Goal: Register for event/course

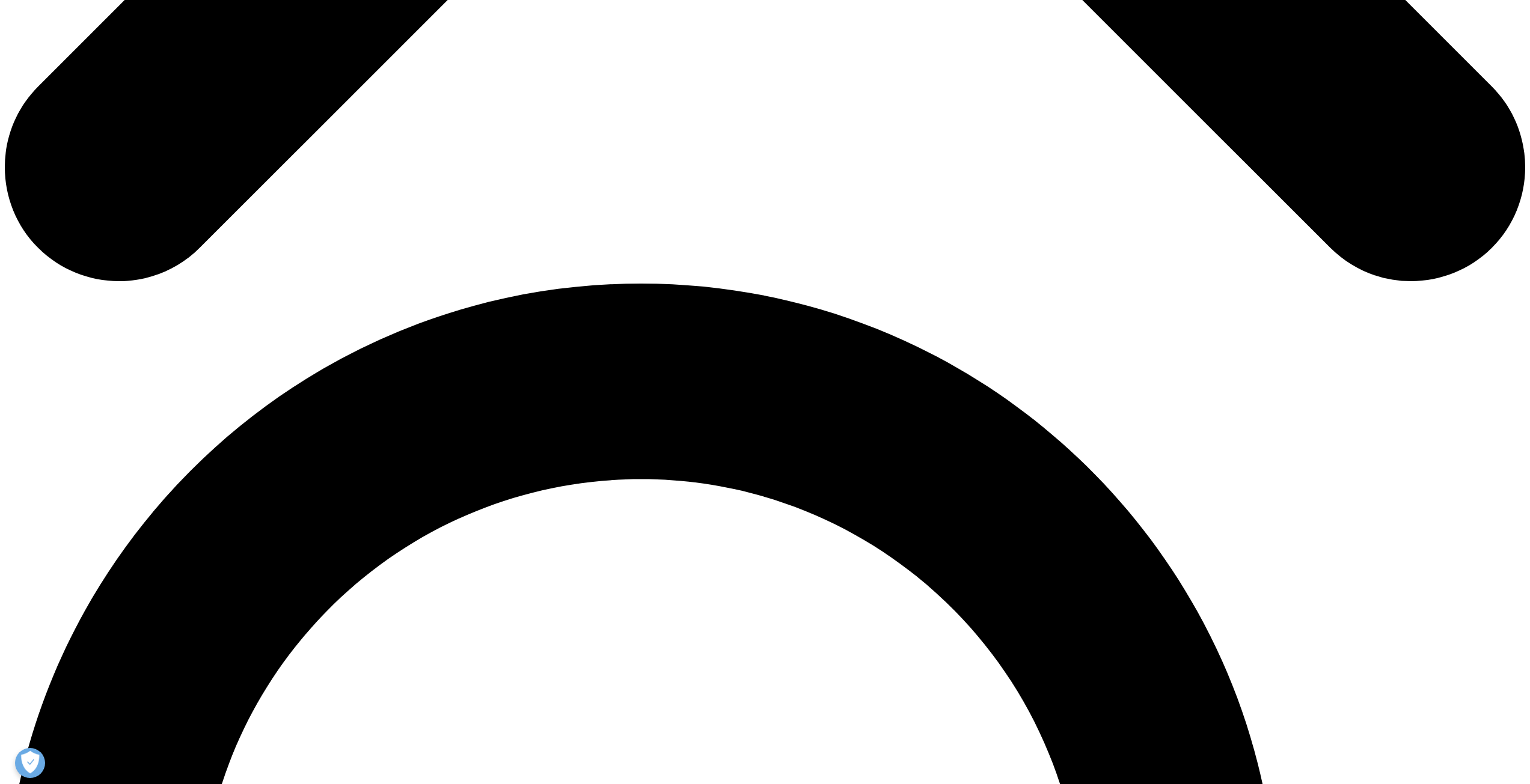
scroll to position [1262, 0]
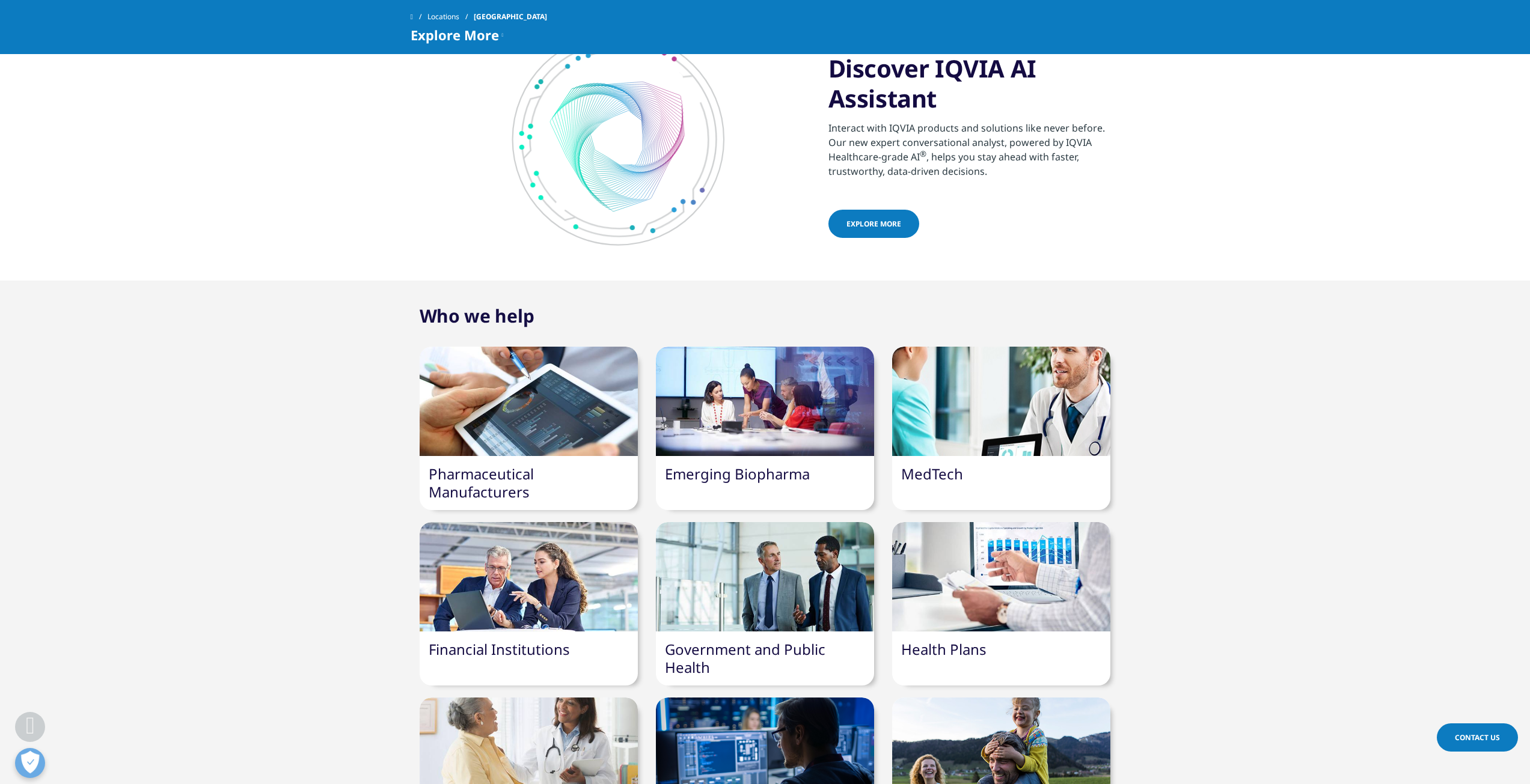
scroll to position [1202, 0]
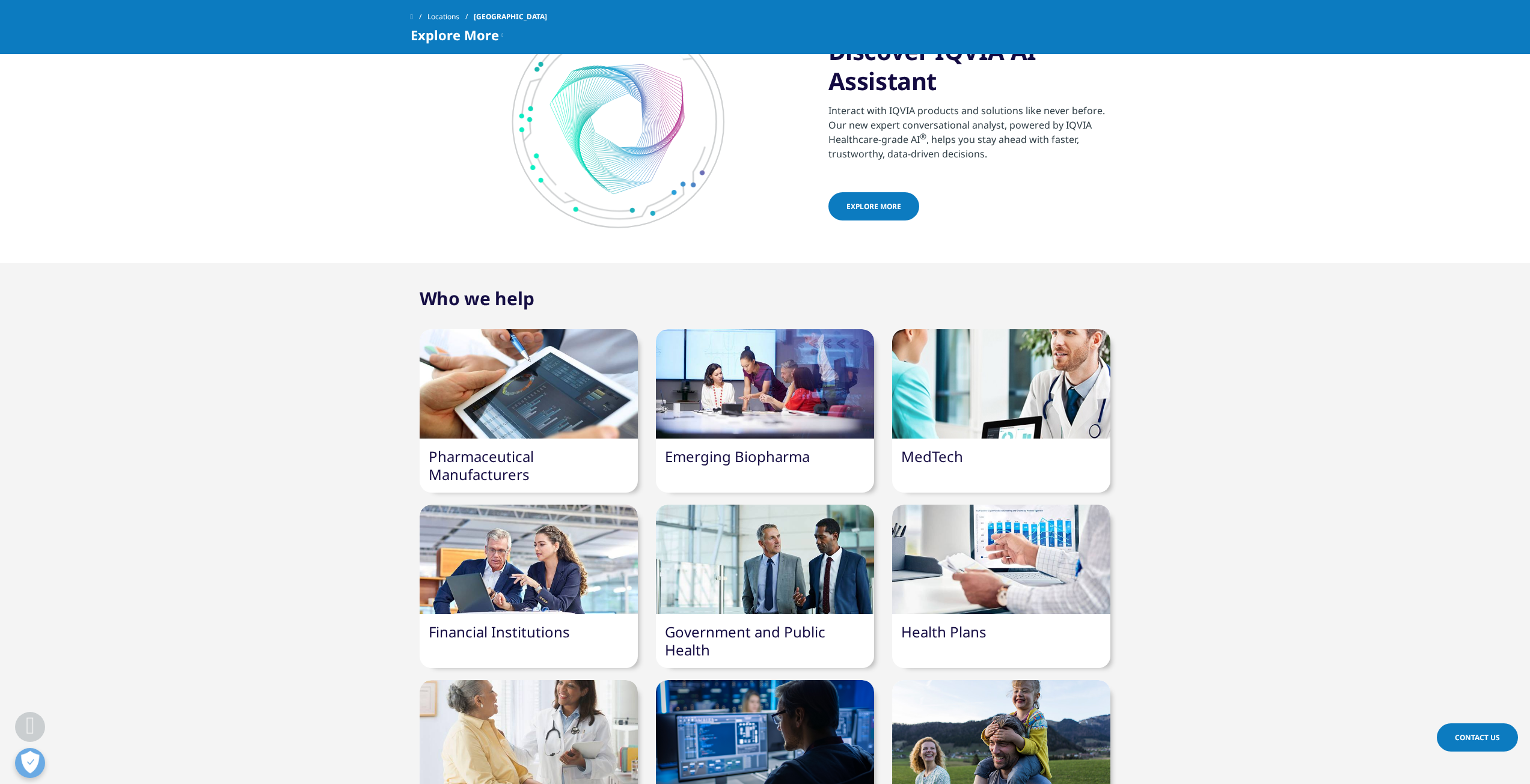
click at [555, 381] on div at bounding box center [528, 384] width 218 height 109
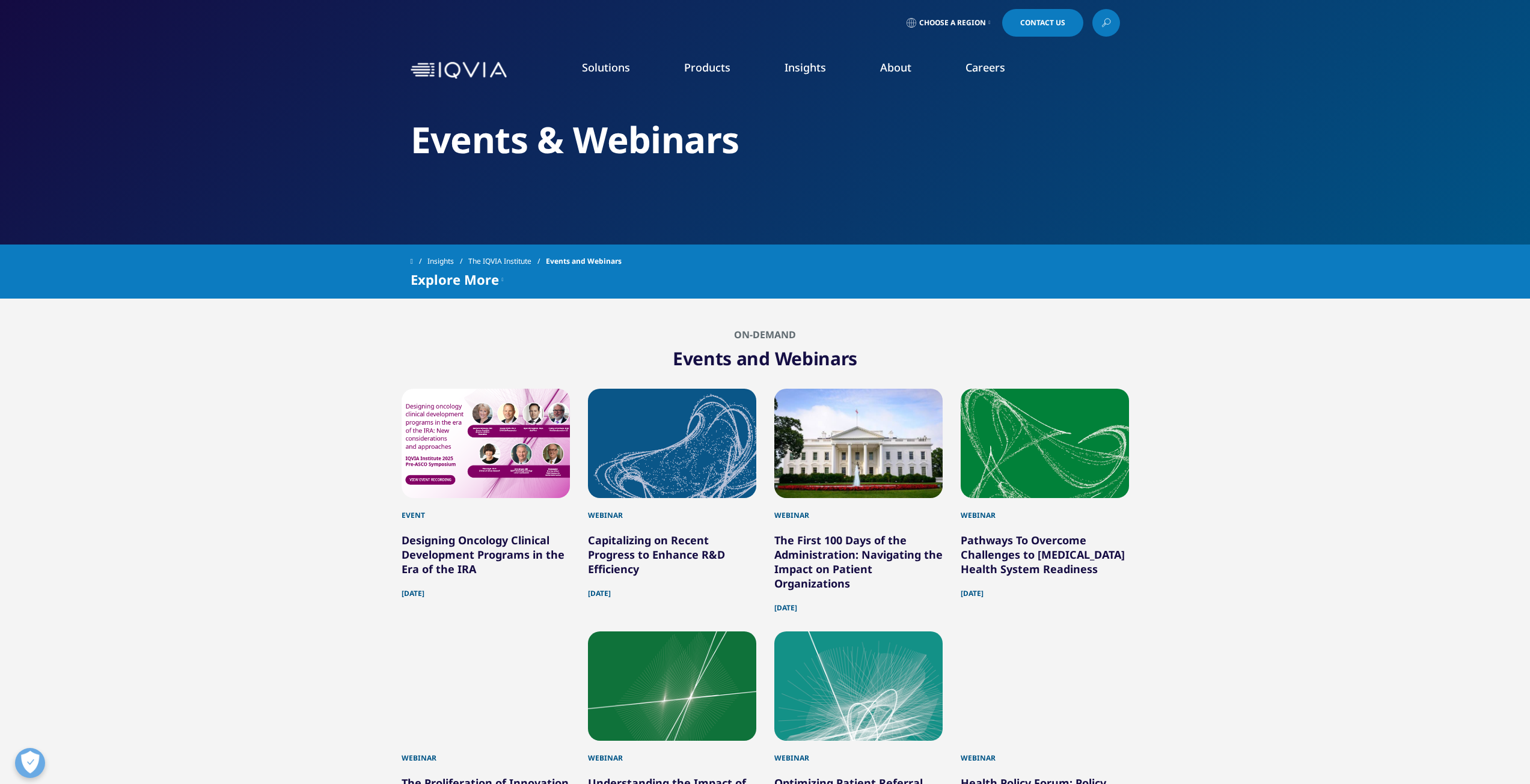
click at [412, 511] on div "Event" at bounding box center [486, 510] width 168 height 23
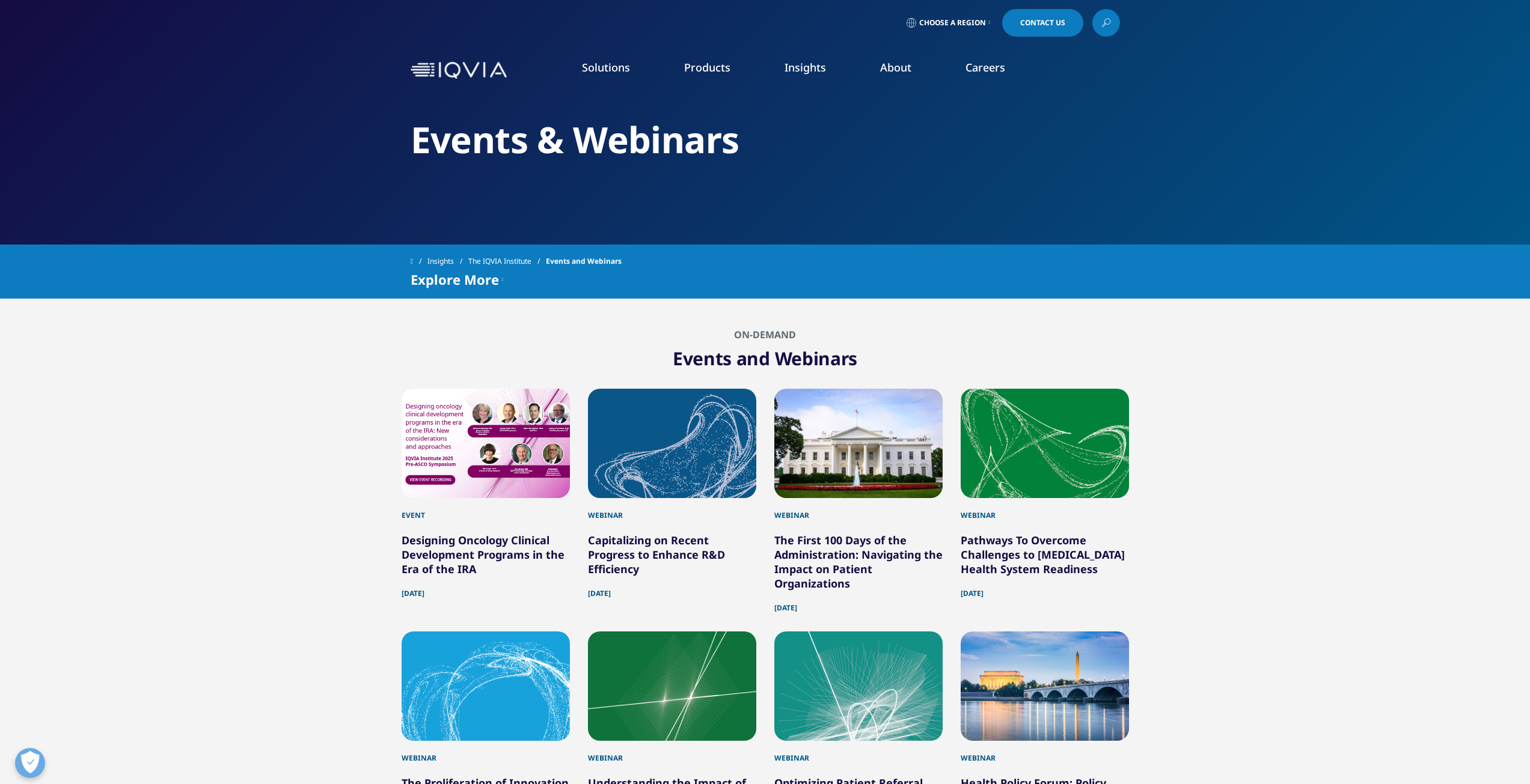
click at [435, 551] on link "Designing Oncology Clinical Development Programs in the Era of the IRA" at bounding box center [483, 554] width 163 height 43
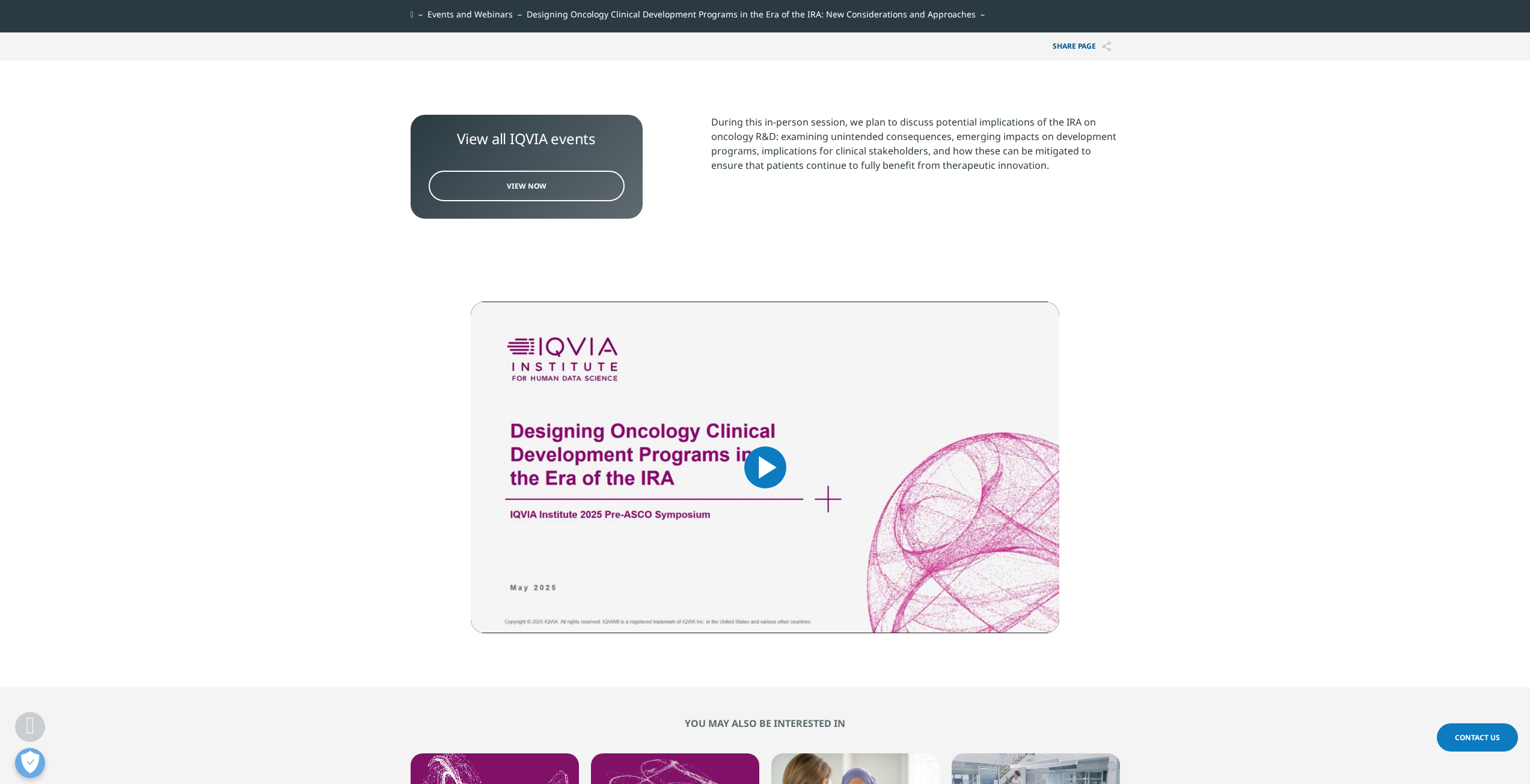
scroll to position [480, 0]
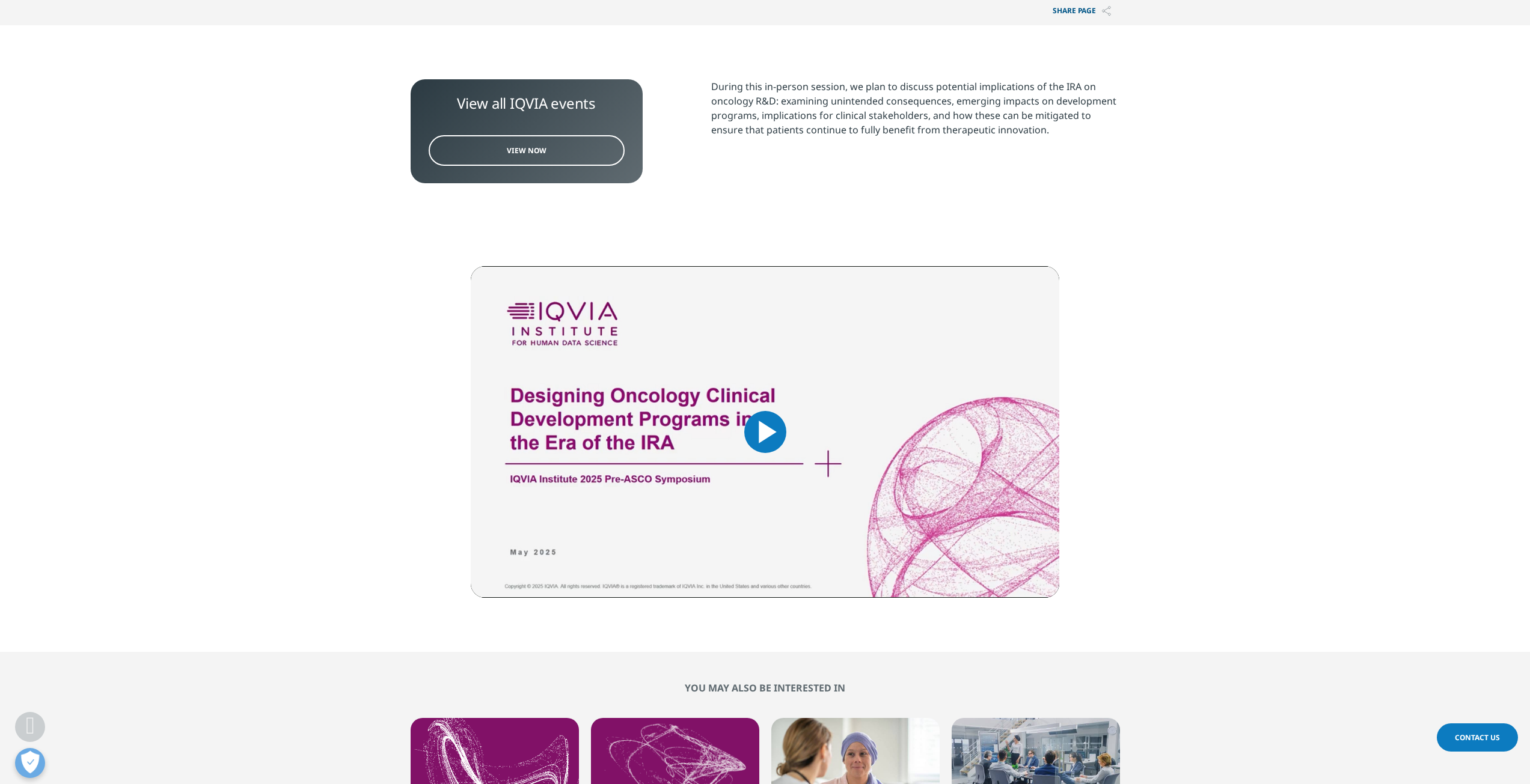
click at [765, 432] on span "Video Player" at bounding box center [765, 432] width 0 height 0
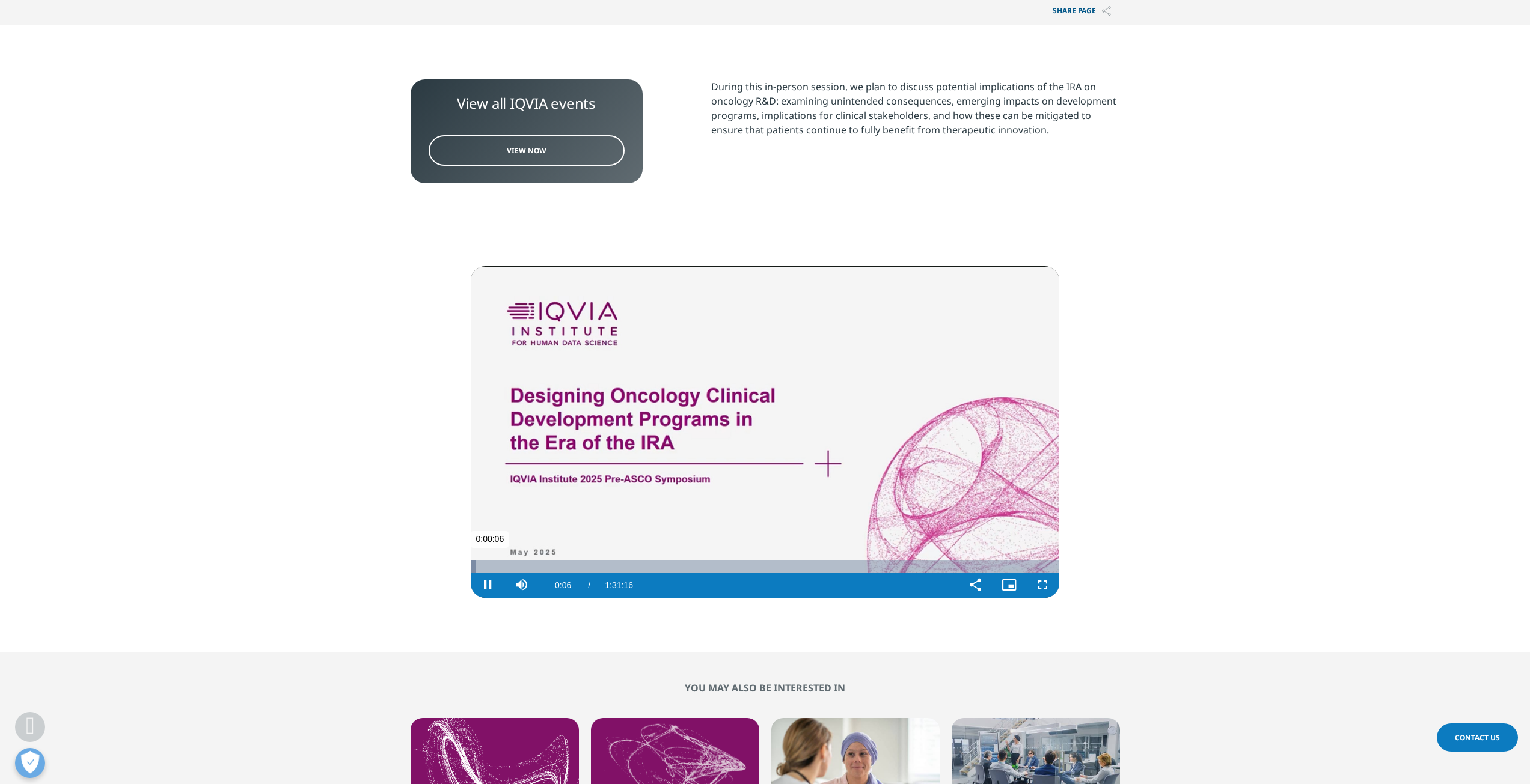
click at [488, 566] on div "Loaded : 0.90% 0:02:36 0:00:06" at bounding box center [765, 566] width 588 height 13
click at [510, 569] on div "Loaded : 0.00% 0:06:03 0:02:36" at bounding box center [765, 566] width 588 height 13
click at [553, 585] on div "35%" at bounding box center [553, 585] width 1 height 2
click at [561, 565] on div "Loaded : 8.15% 0:13:53 0:06:24" at bounding box center [765, 566] width 588 height 13
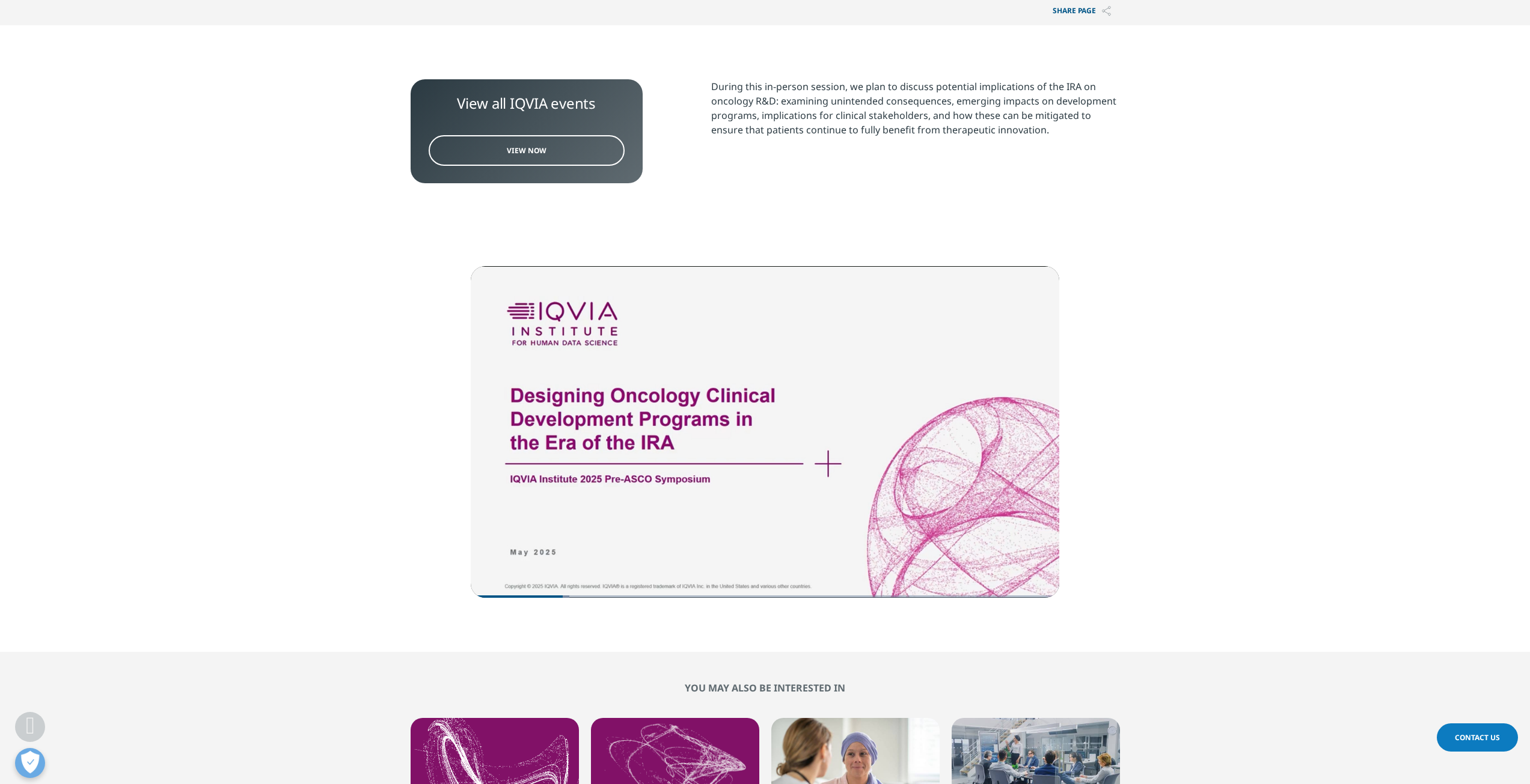
click at [510, 152] on span "View Now" at bounding box center [526, 150] width 39 height 10
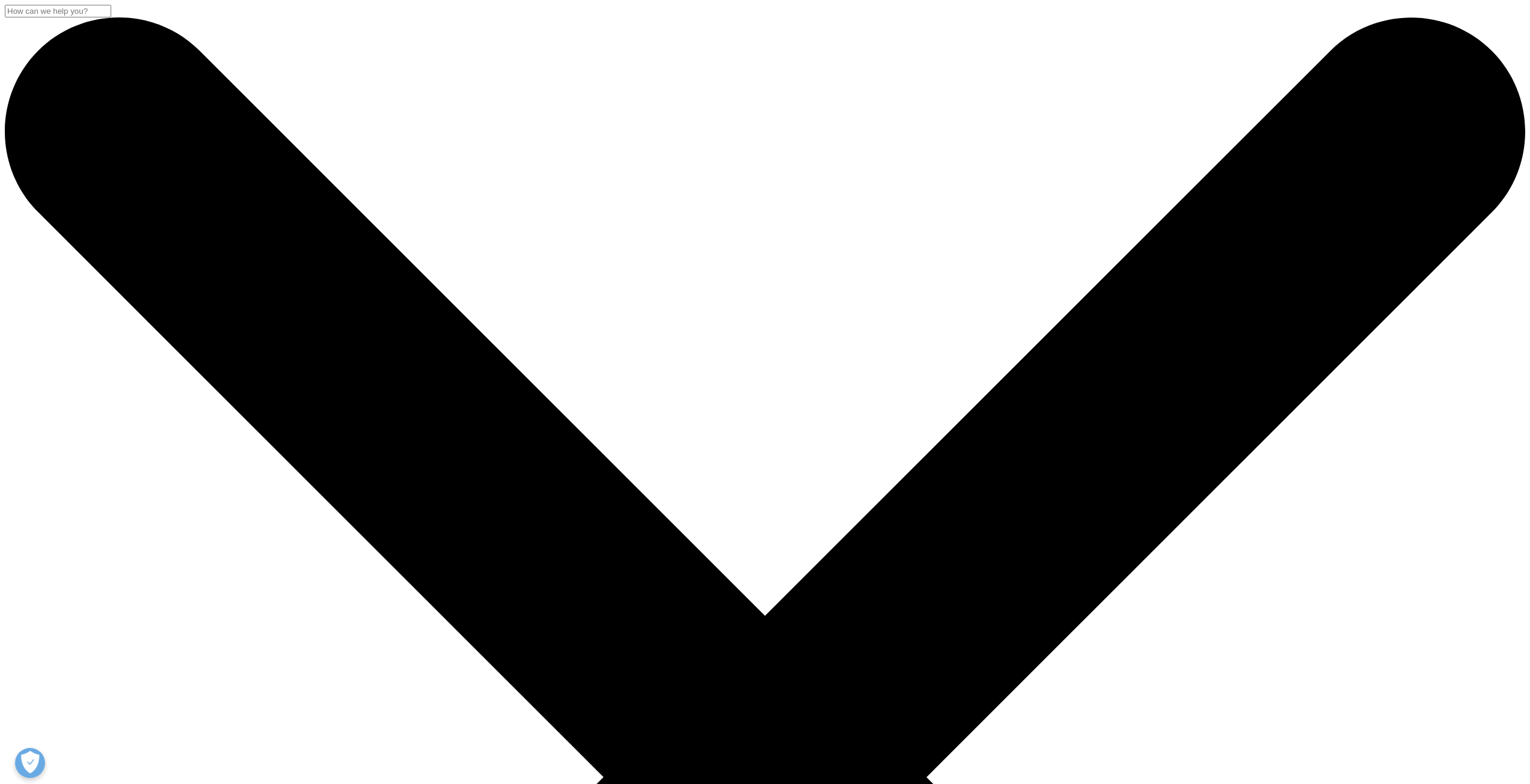
scroll to position [361, 0]
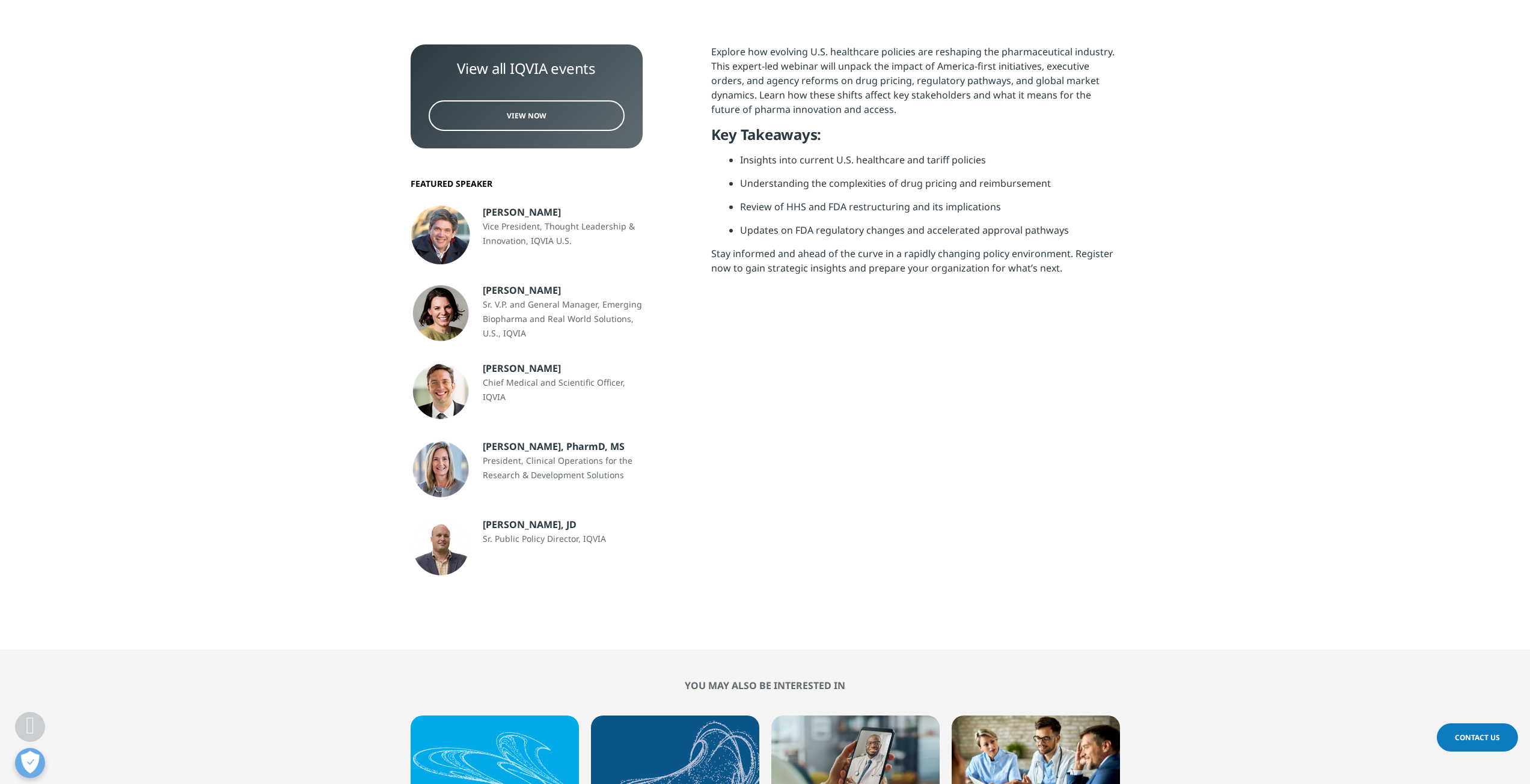
scroll to position [120, 0]
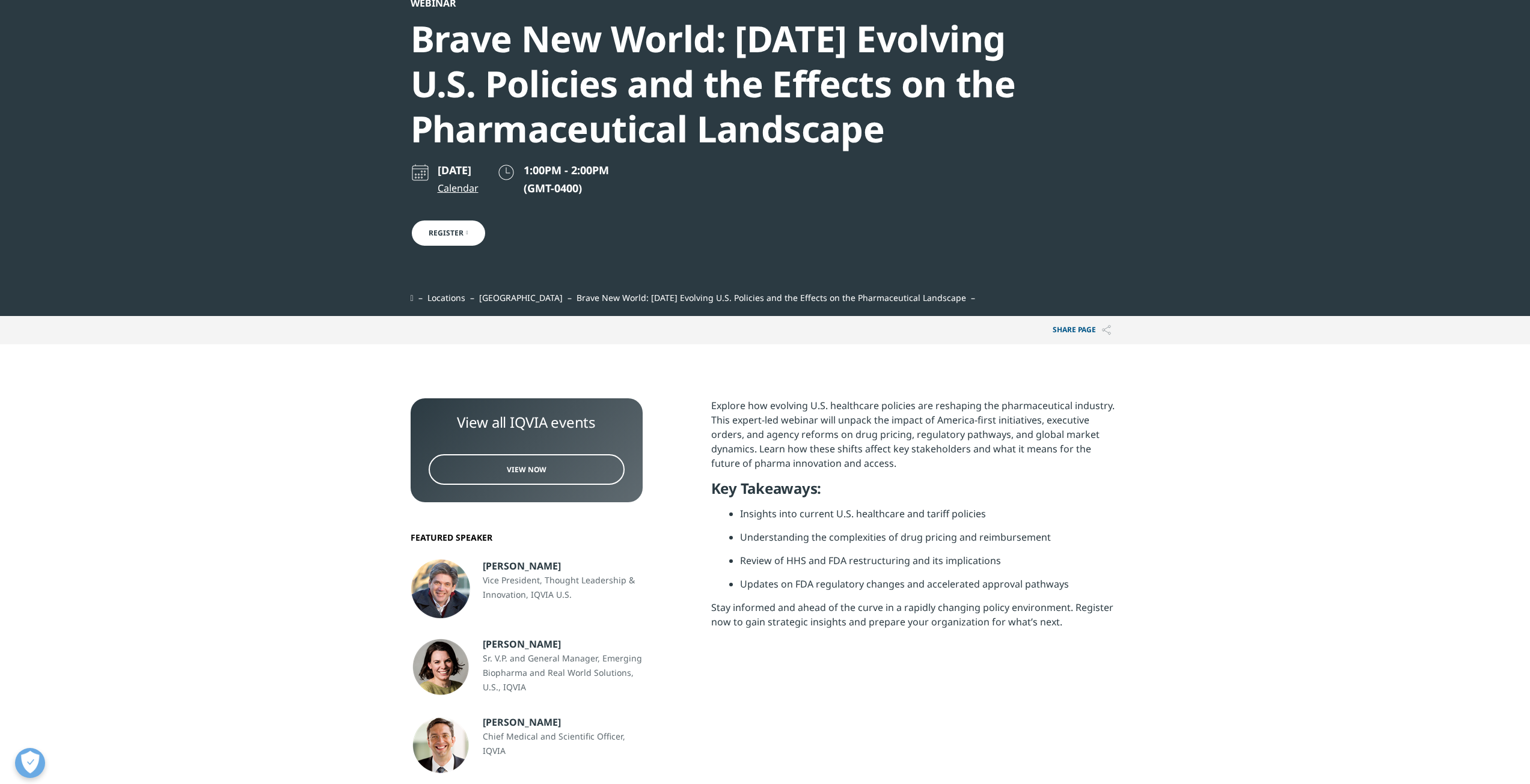
click at [507, 468] on span "View Now" at bounding box center [526, 469] width 39 height 10
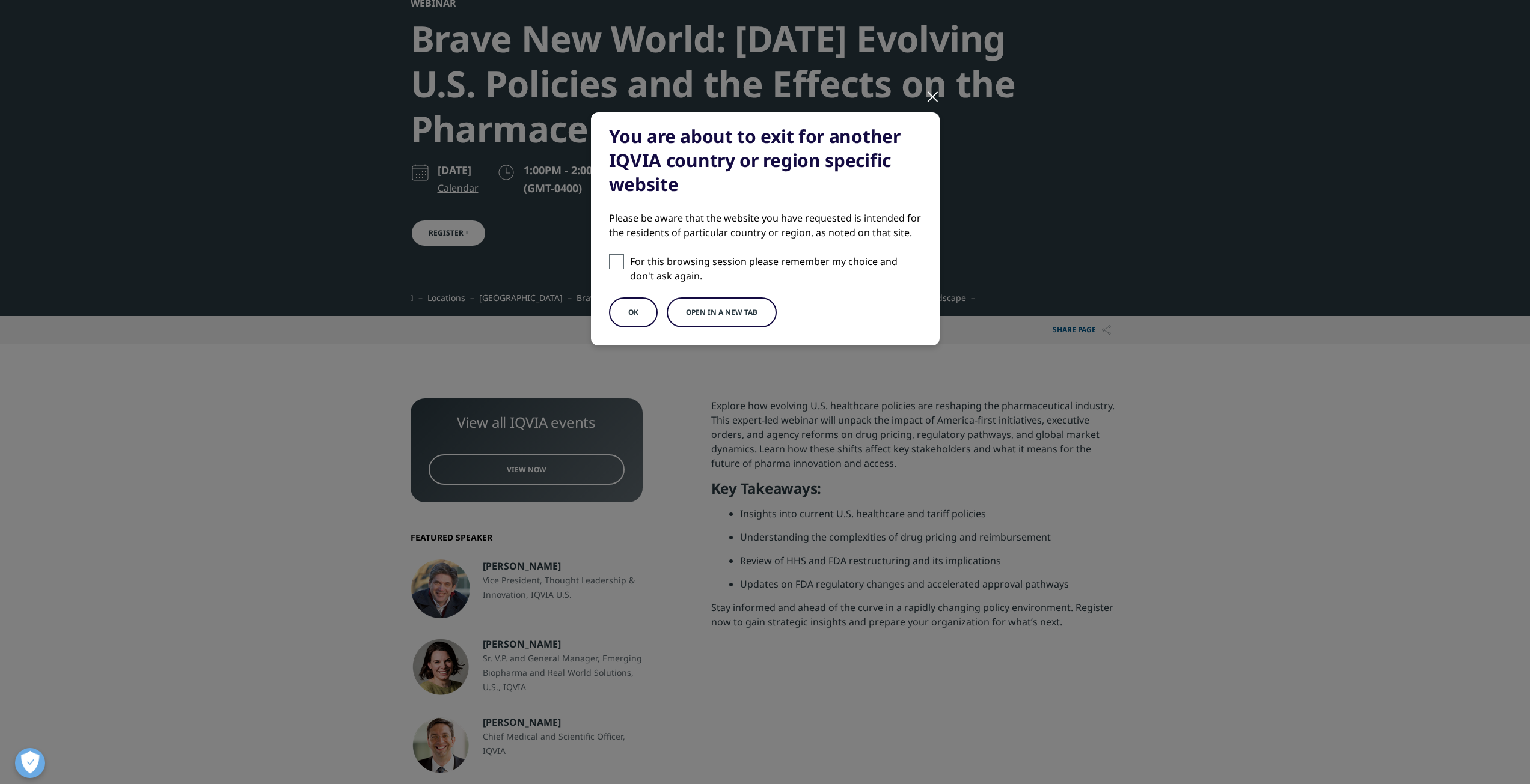
click at [634, 300] on button "OK" at bounding box center [633, 312] width 49 height 30
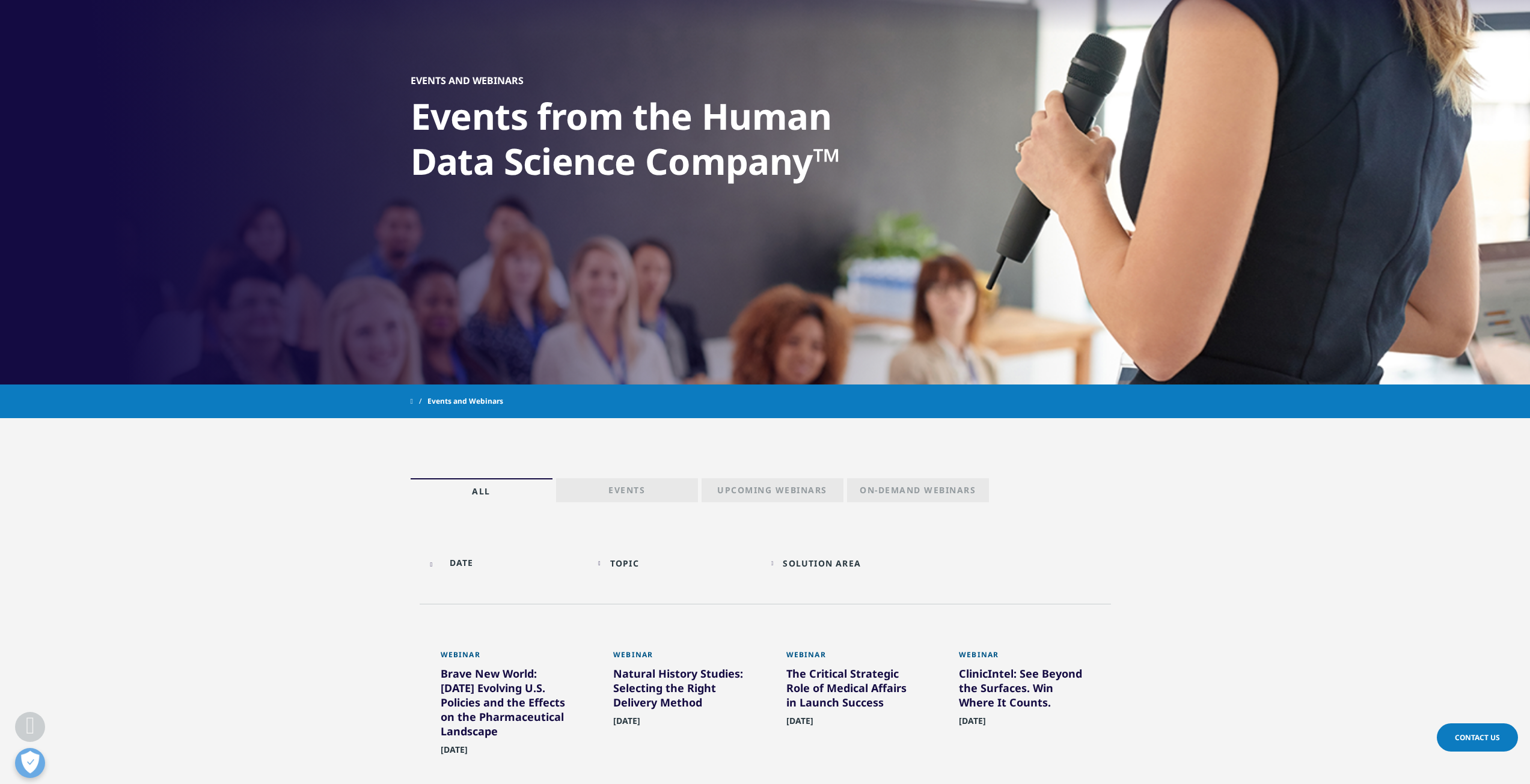
scroll to position [361, 0]
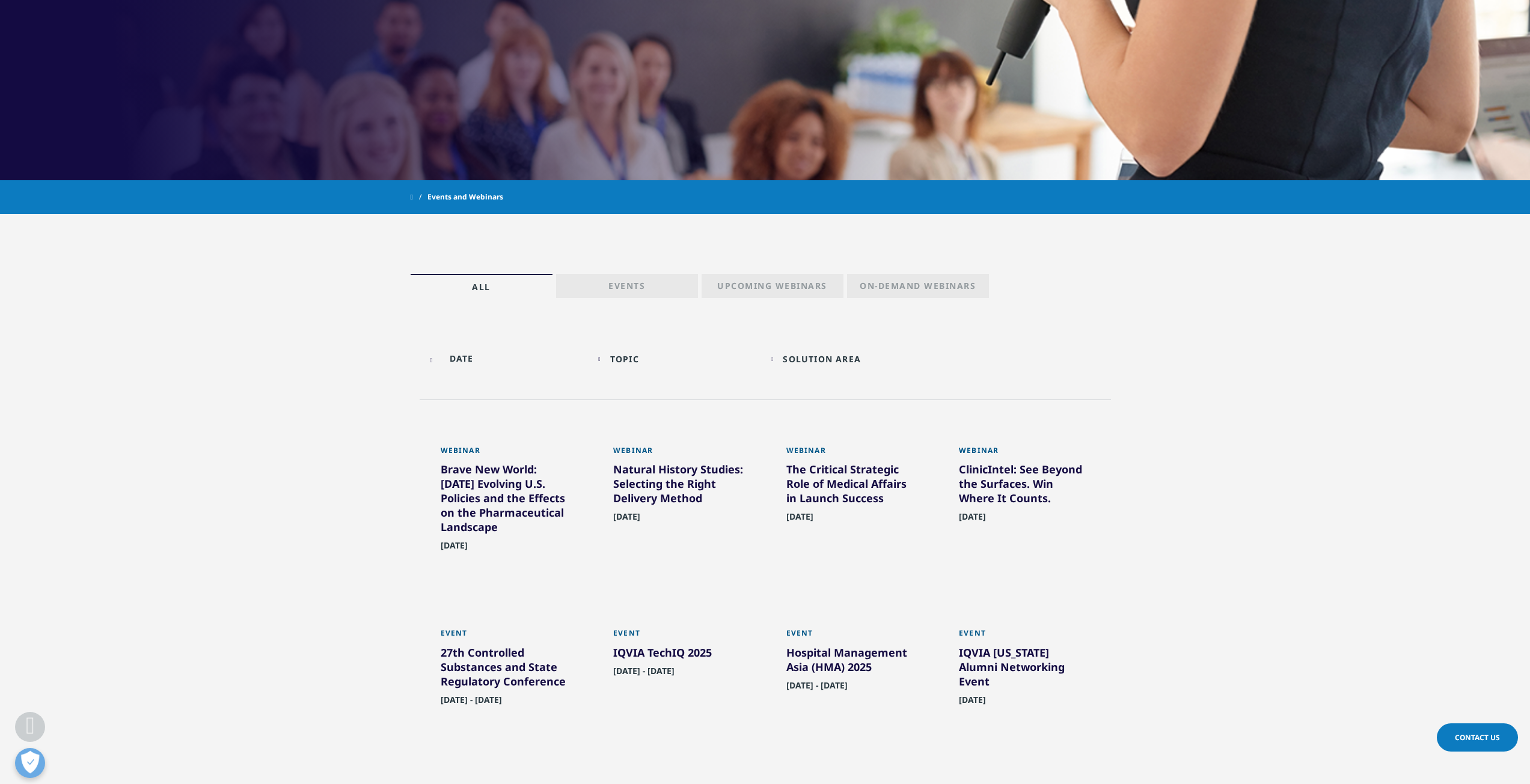
click at [621, 286] on p "Events" at bounding box center [626, 288] width 37 height 17
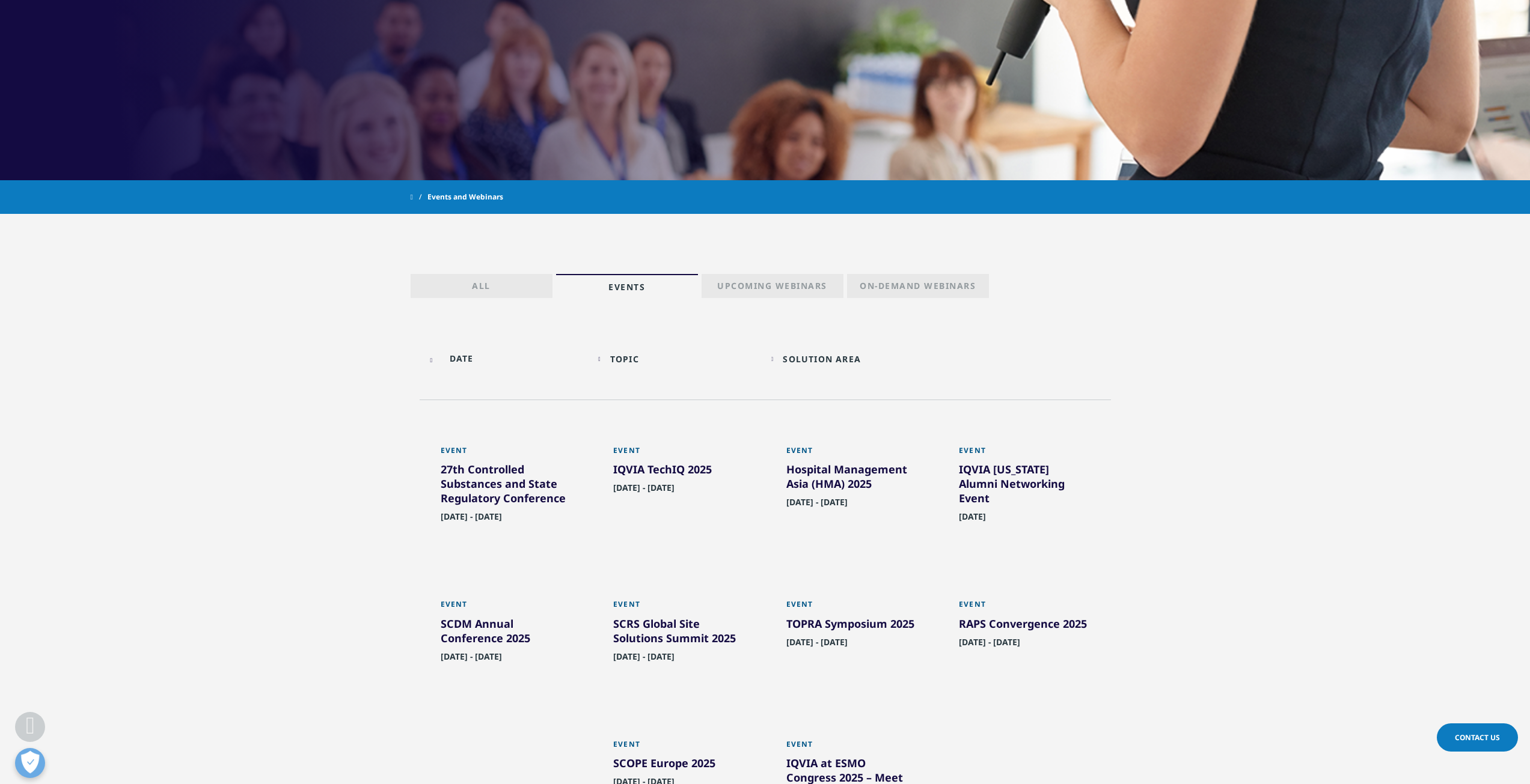
click at [641, 468] on div "IQVIA TechIQ 2025" at bounding box center [679, 472] width 131 height 19
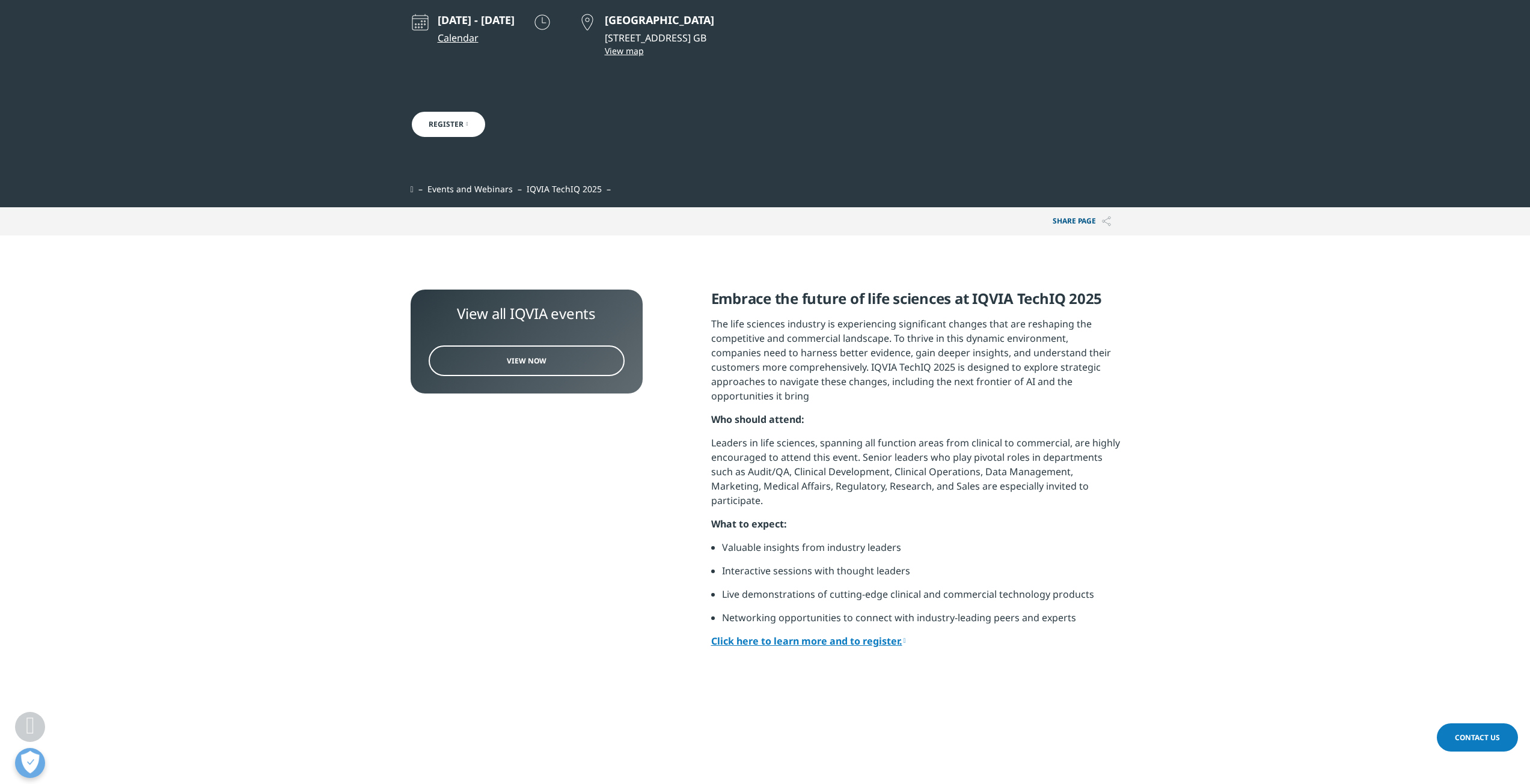
scroll to position [480, 0]
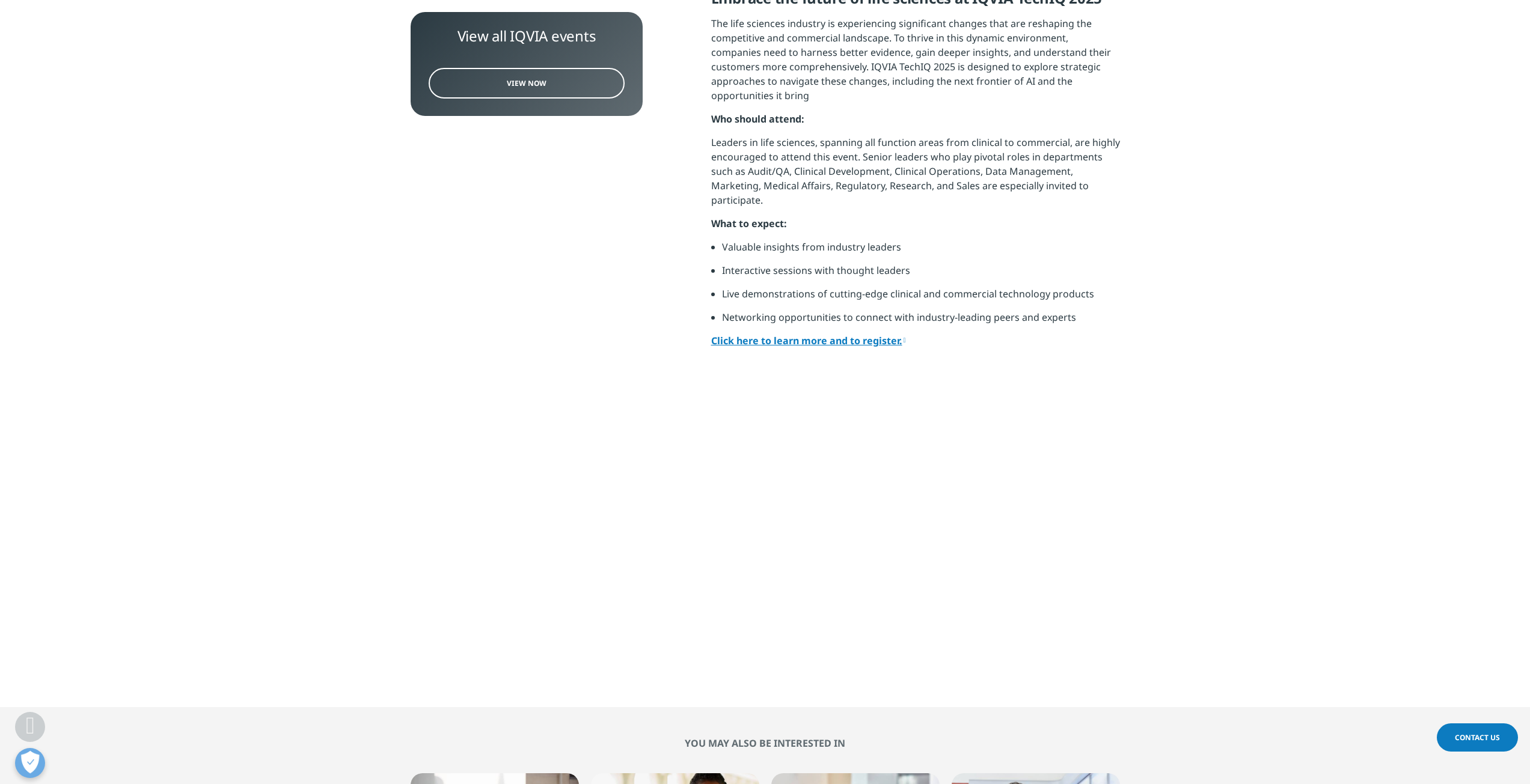
click at [800, 334] on link "Click here to learn more and to register." at bounding box center [809, 340] width 195 height 13
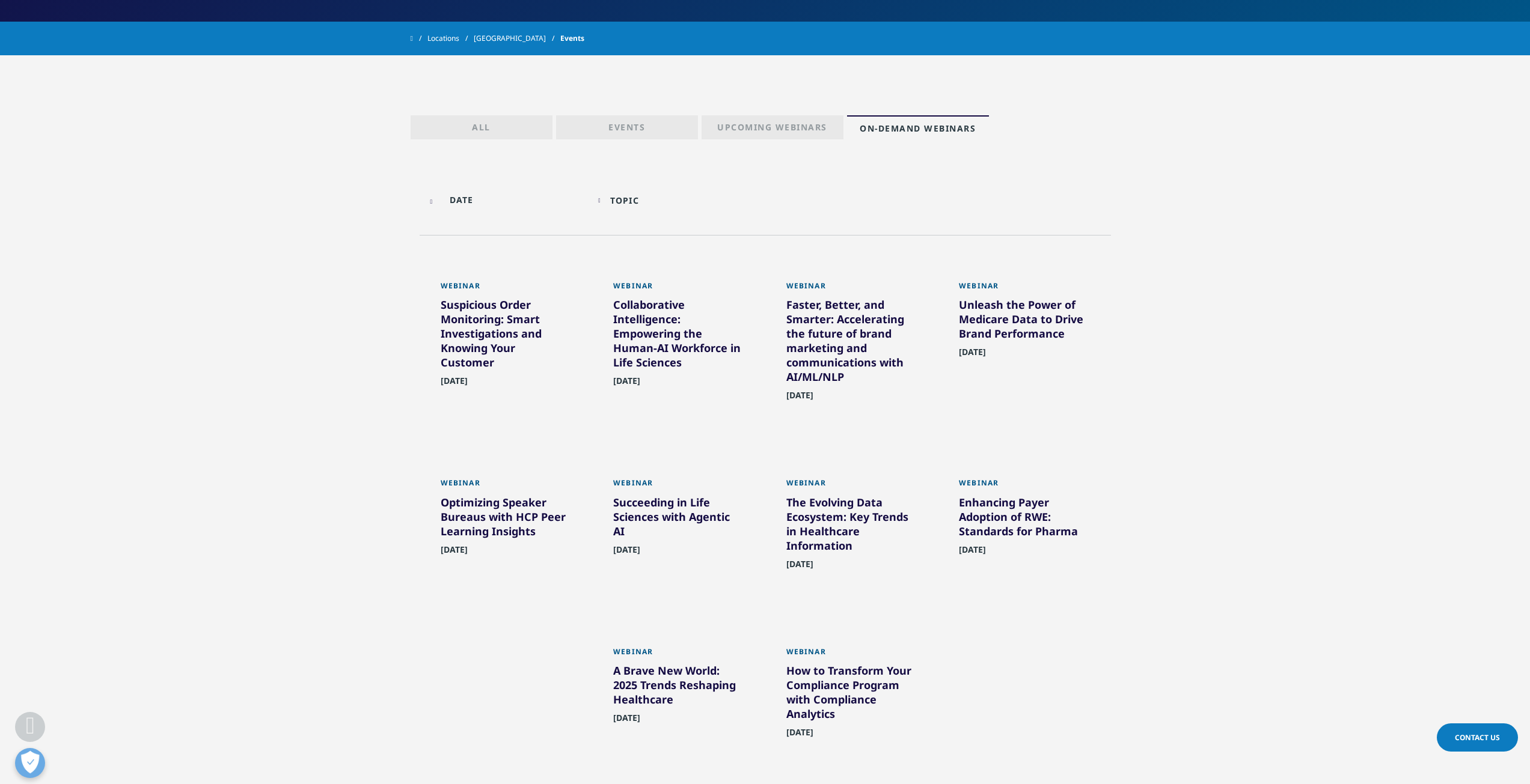
scroll to position [241, 0]
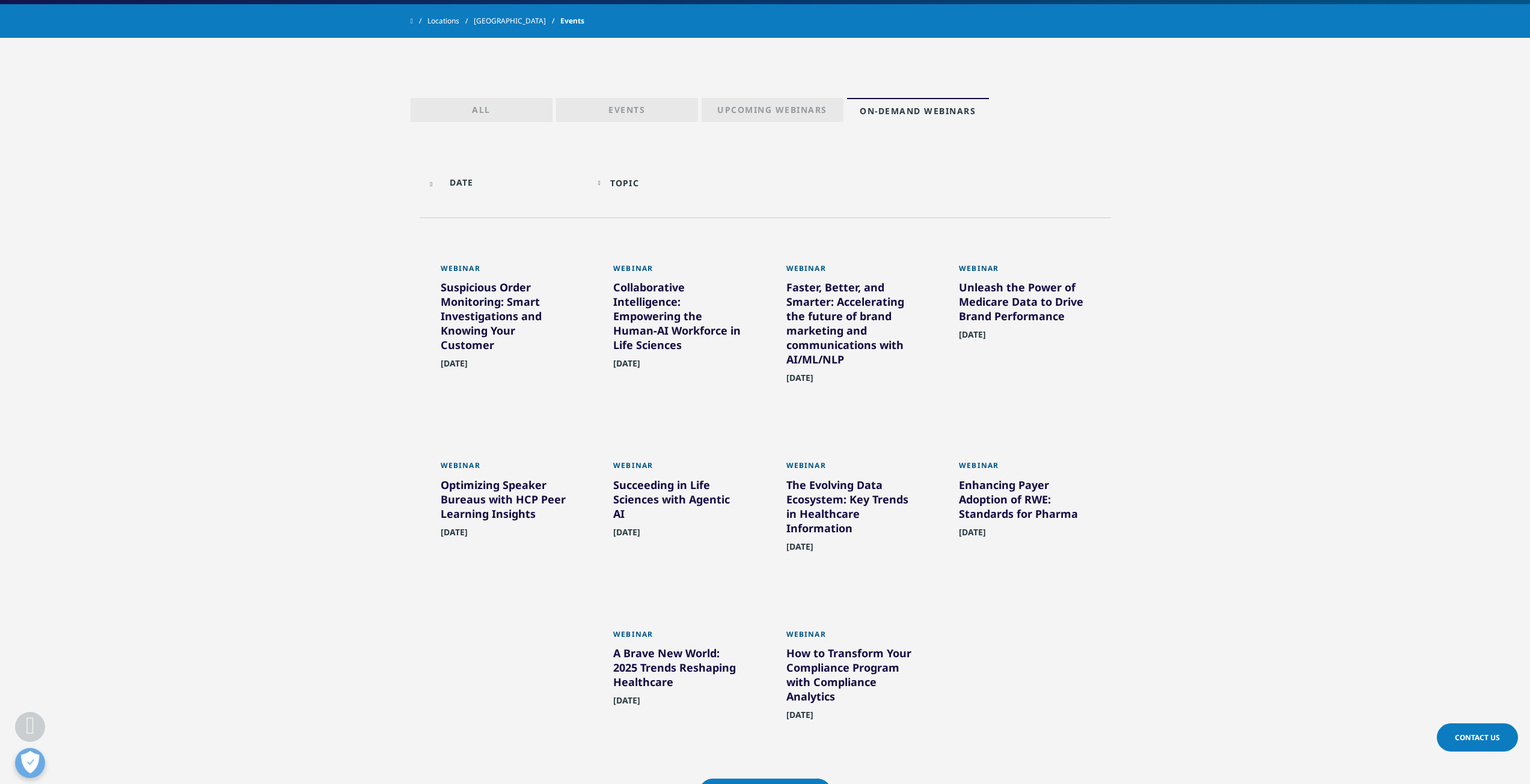
click at [639, 488] on div "Succeeding in Life Sciences with Agentic AI" at bounding box center [679, 502] width 131 height 48
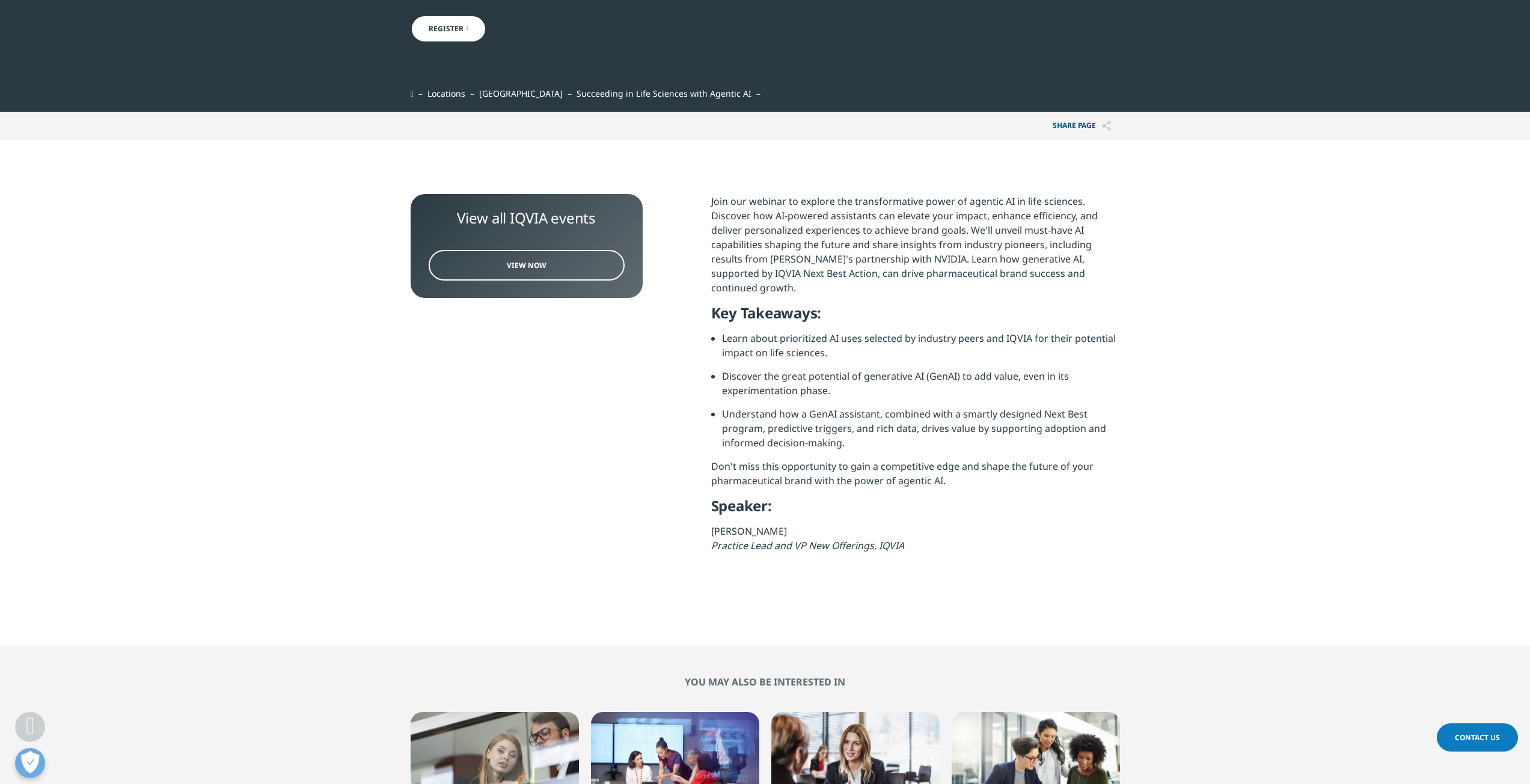
scroll to position [300, 0]
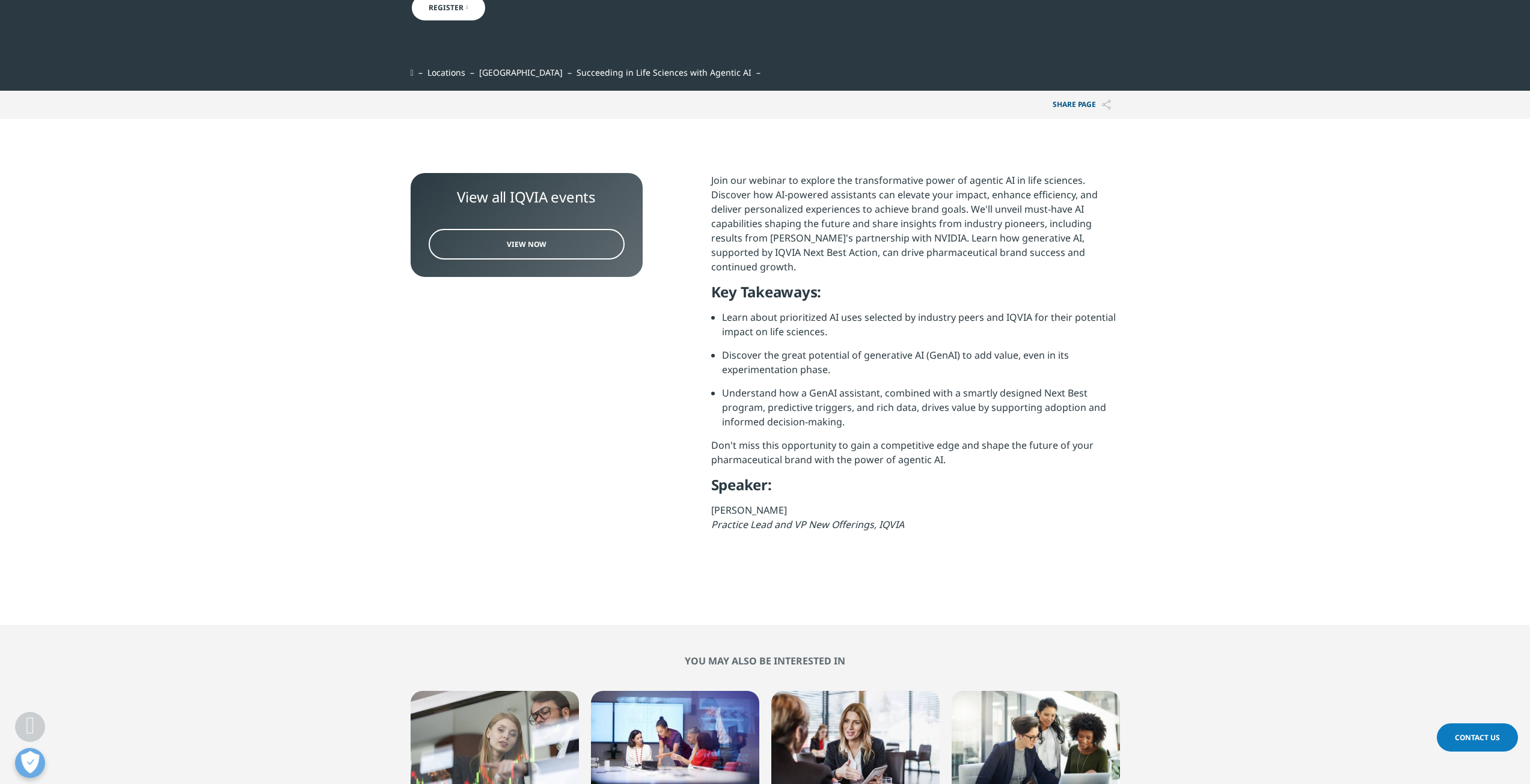
click at [732, 503] on p "Antonio Pregueiro Practice Lead and VP New Offerings, IQVIA" at bounding box center [916, 522] width 409 height 38
copy p "Antonio Pregueiro"
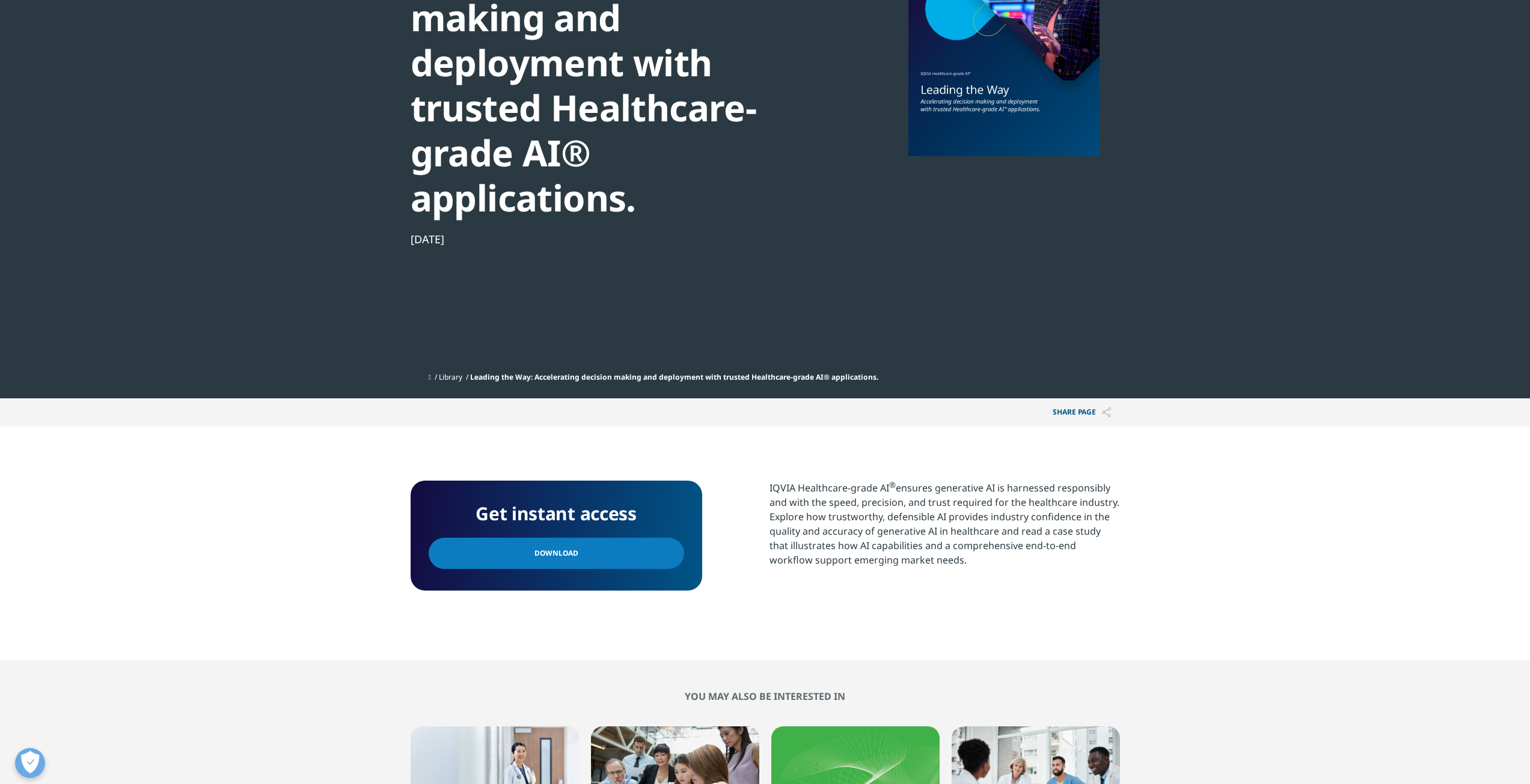
scroll to position [300, 0]
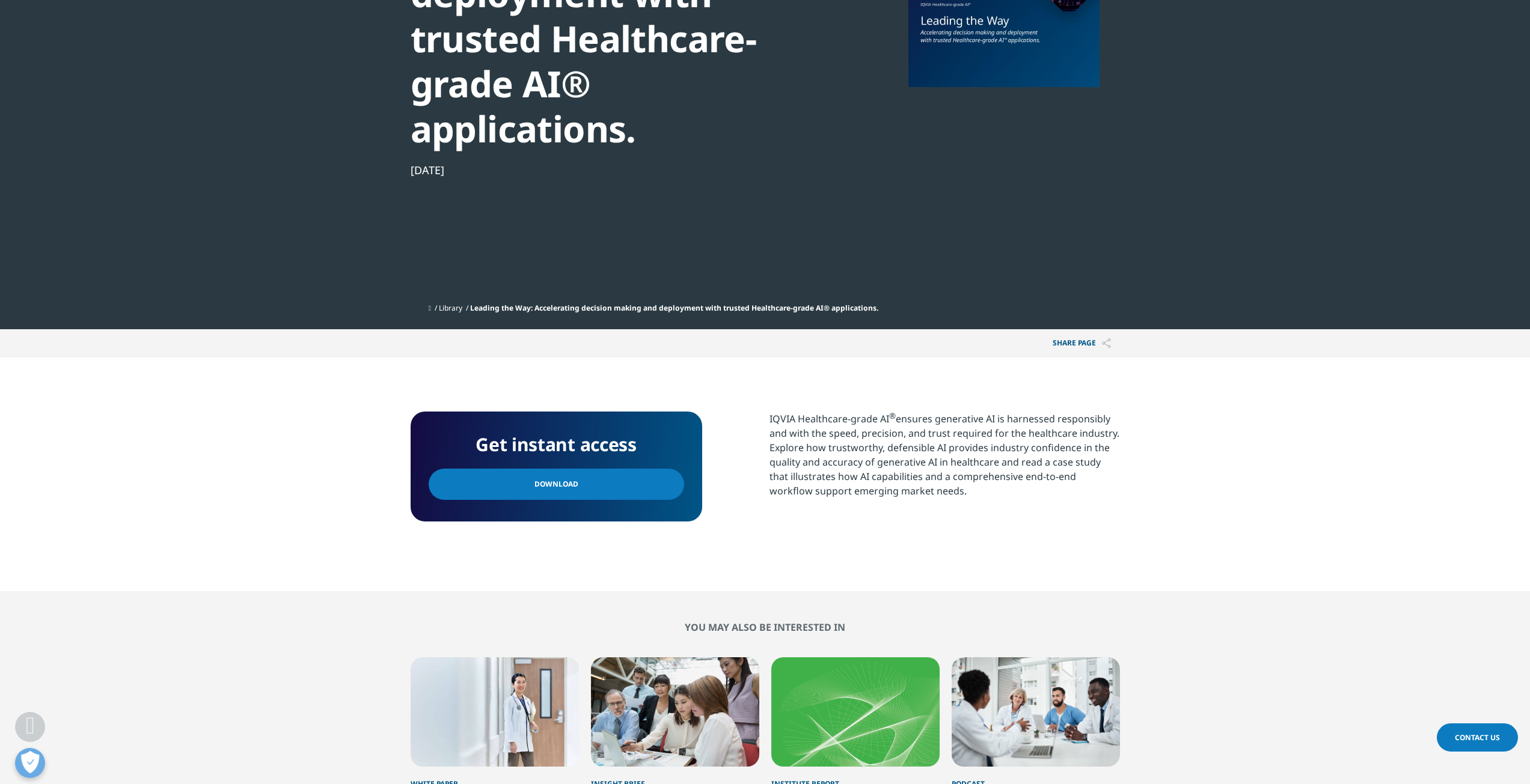
click at [542, 478] on span "Download" at bounding box center [556, 484] width 44 height 13
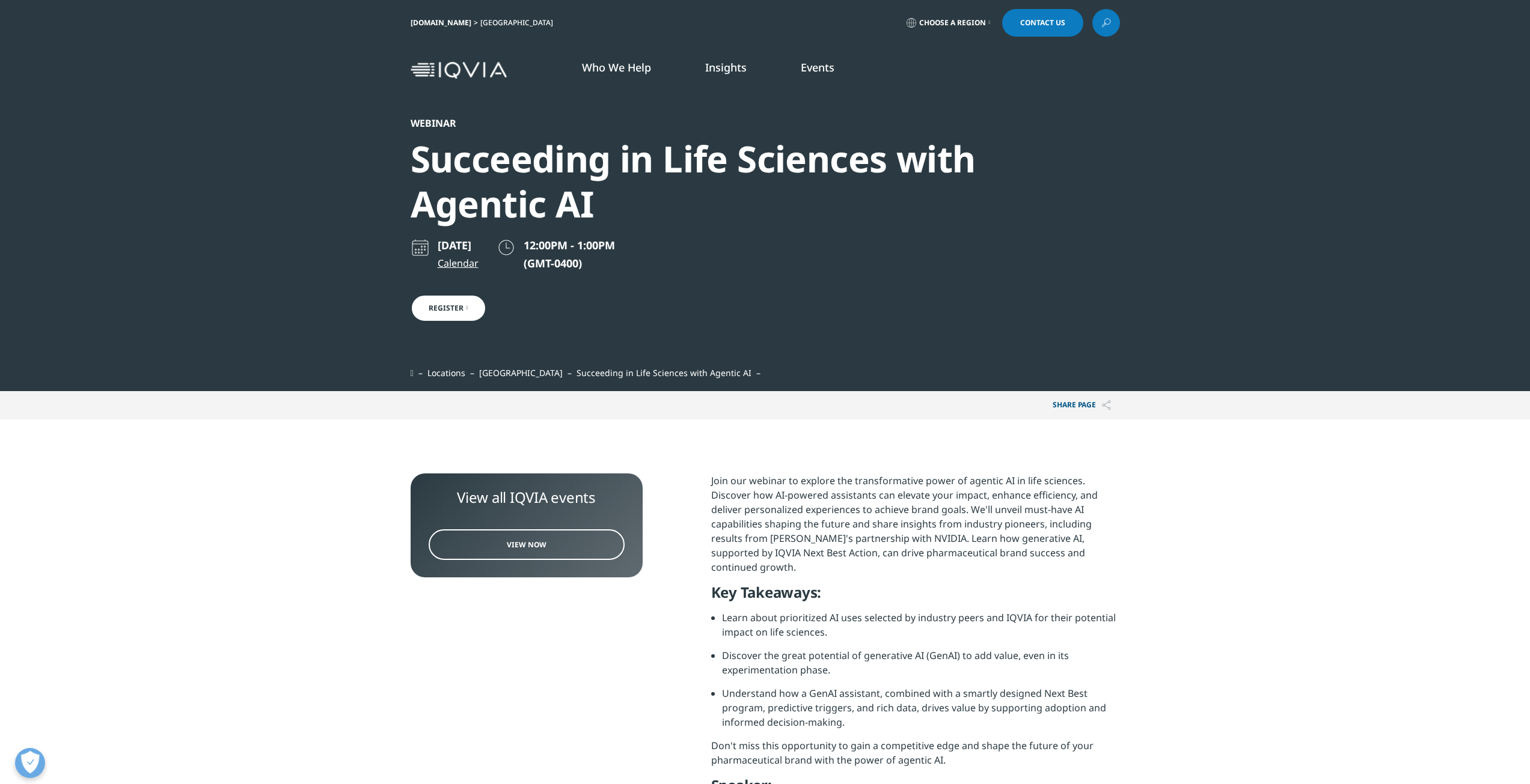
click at [113, 205] on link "Emerging Biopharma" at bounding box center [112, 207] width 98 height 13
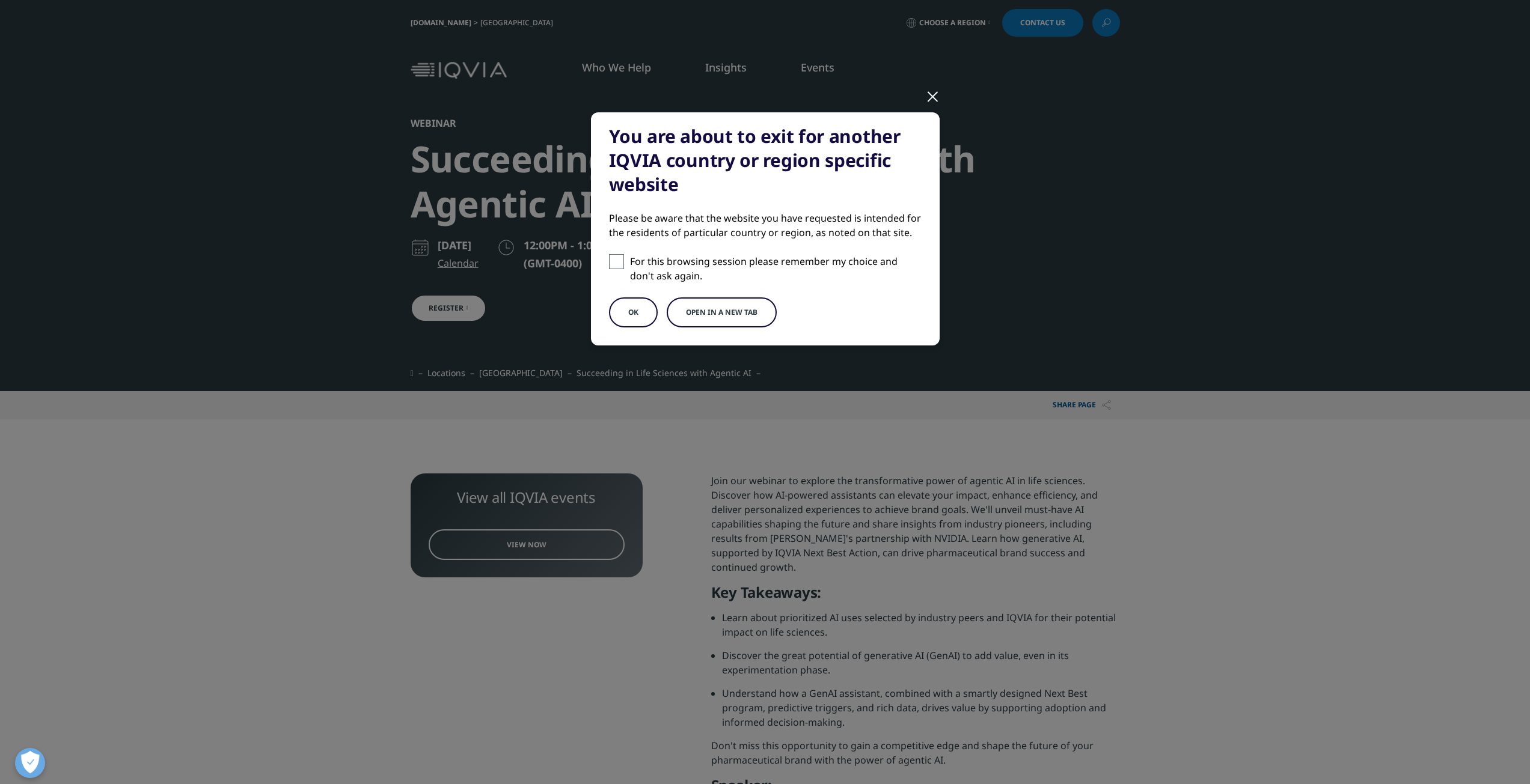
click at [724, 310] on button "Open in a new tab" at bounding box center [722, 312] width 110 height 30
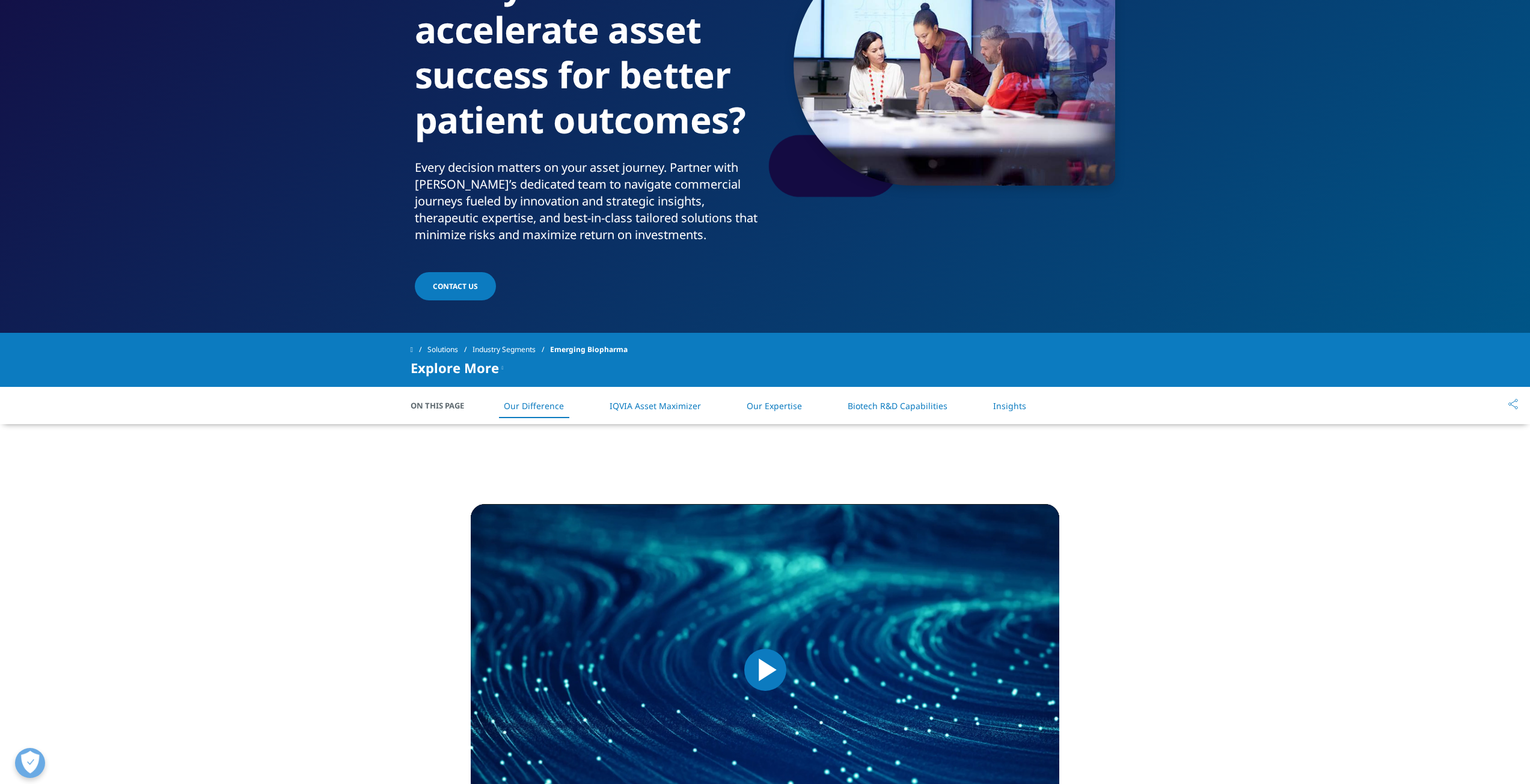
scroll to position [180, 0]
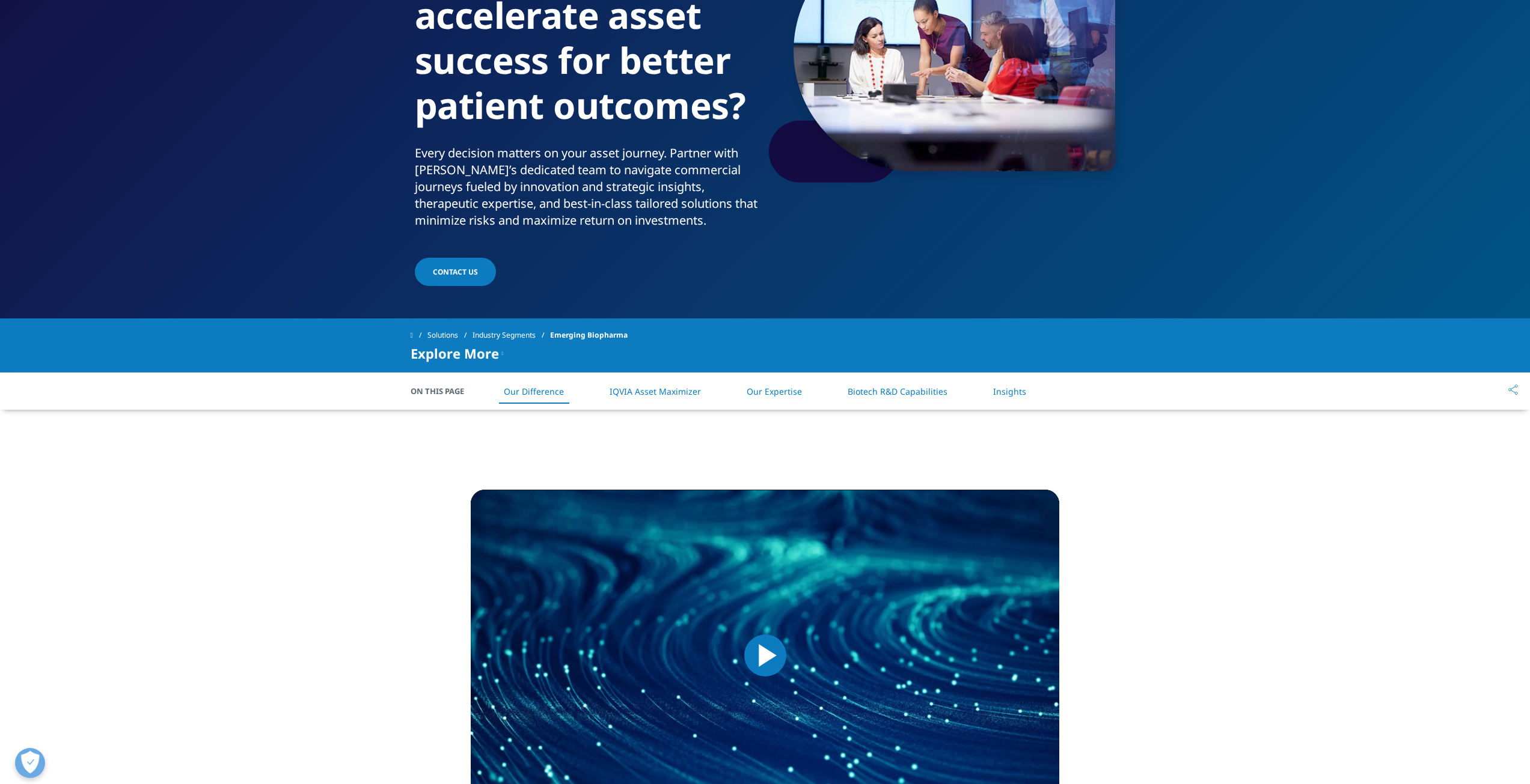
click at [889, 395] on link "Biotech R&D Capabilities" at bounding box center [898, 392] width 100 height 12
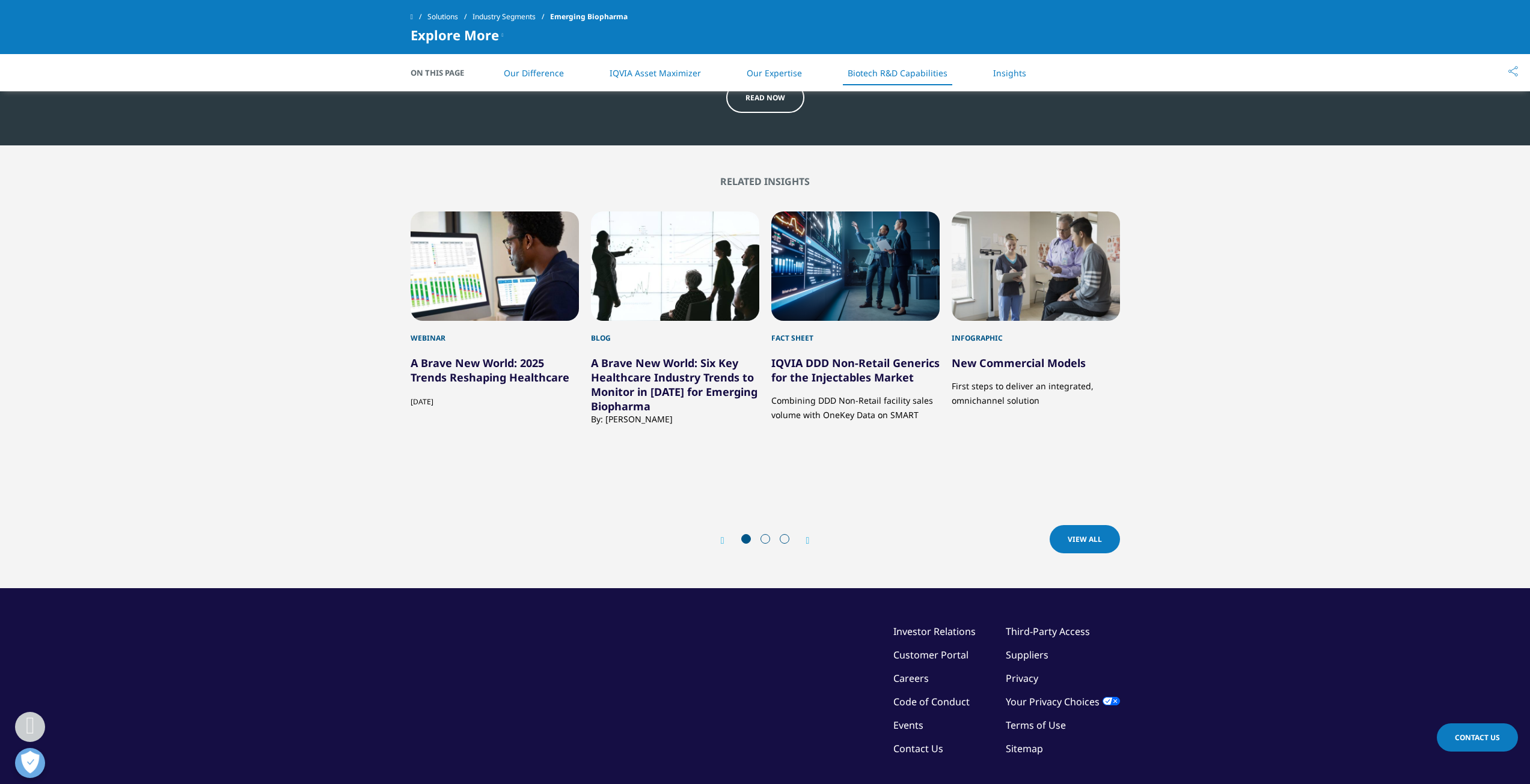
scroll to position [3421, 0]
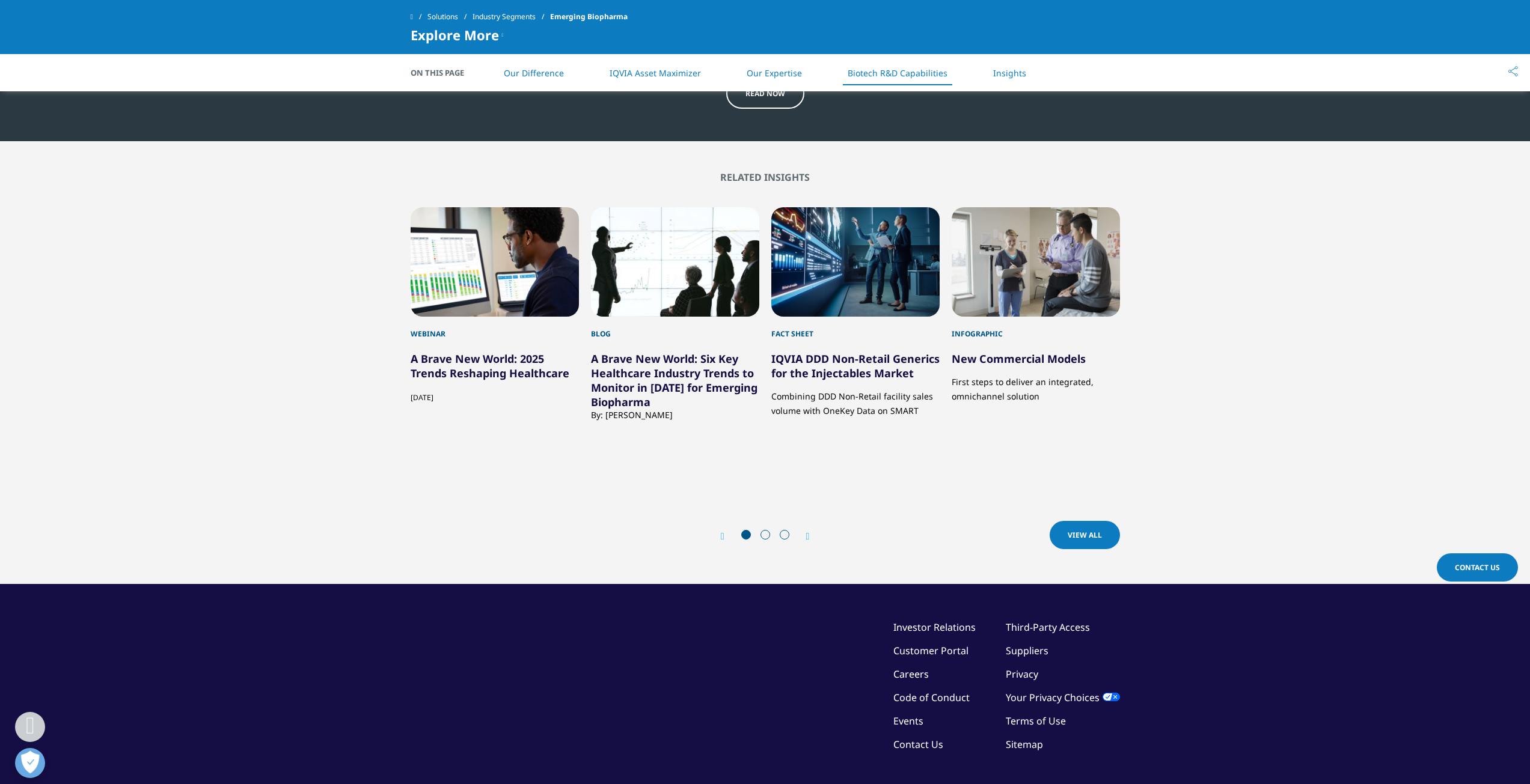
click at [496, 371] on link "A Brave New World: 2025 Trends Reshaping Healthcare" at bounding box center [490, 366] width 159 height 29
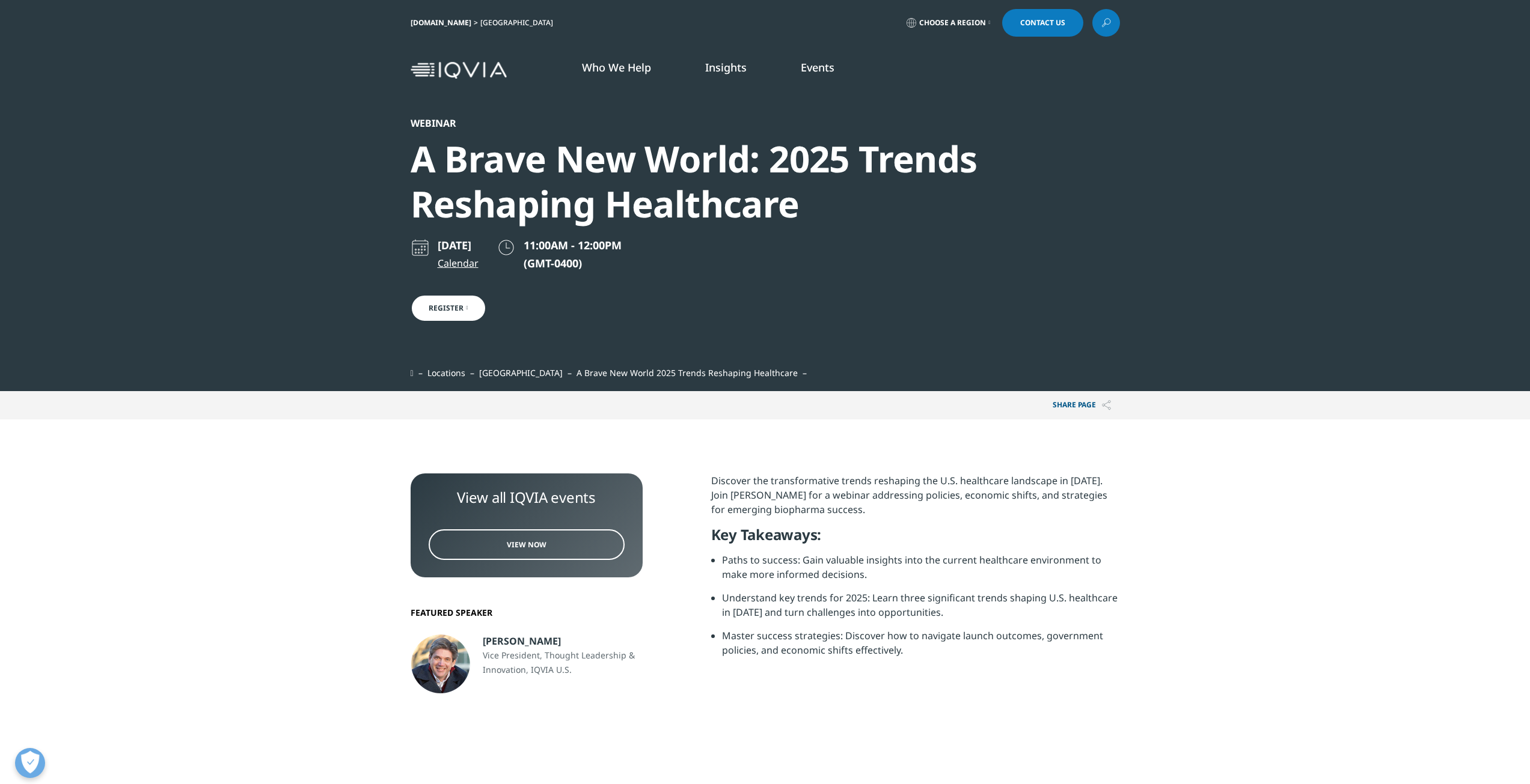
click at [443, 306] on link "Register" at bounding box center [448, 307] width 76 height 28
